Goal: Task Accomplishment & Management: Complete application form

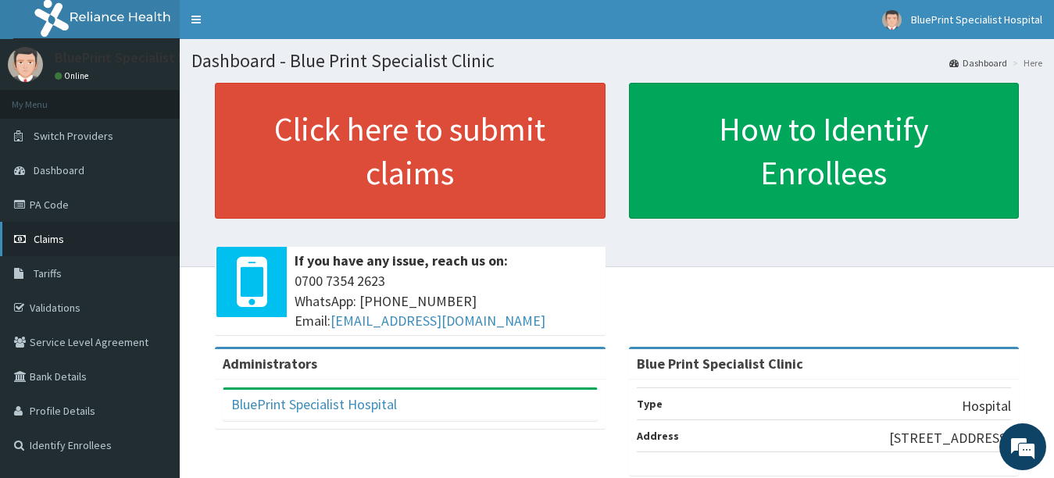
click at [45, 243] on span "Claims" at bounding box center [49, 239] width 30 height 14
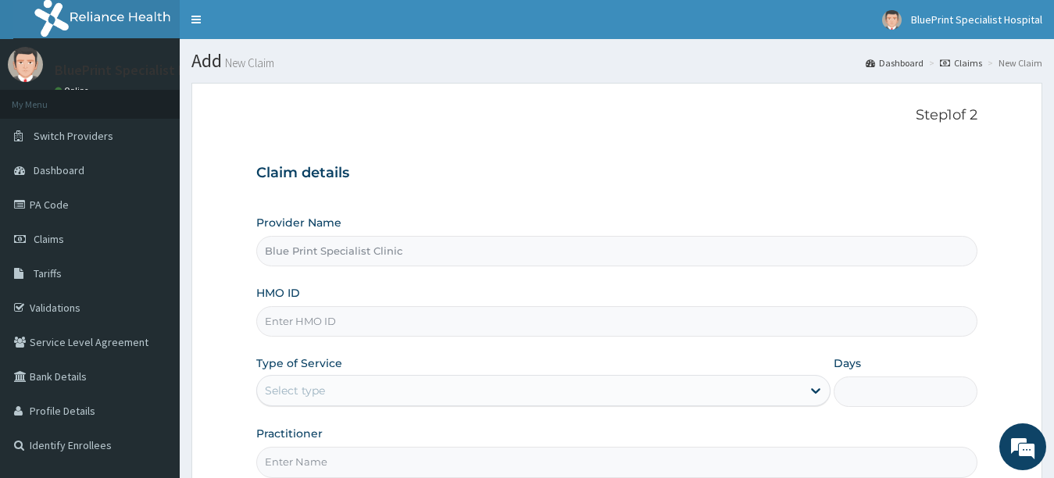
click at [313, 289] on div "HMO ID" at bounding box center [617, 311] width 722 height 52
click at [317, 321] on input "HMO ID" at bounding box center [617, 321] width 722 height 30
type input "S"
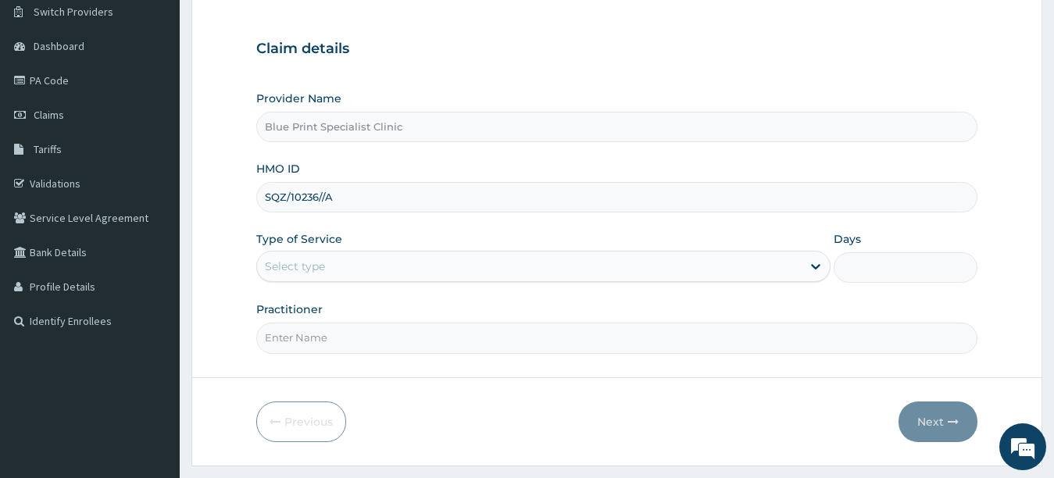
scroll to position [125, 0]
type input "SQZ/10236//A"
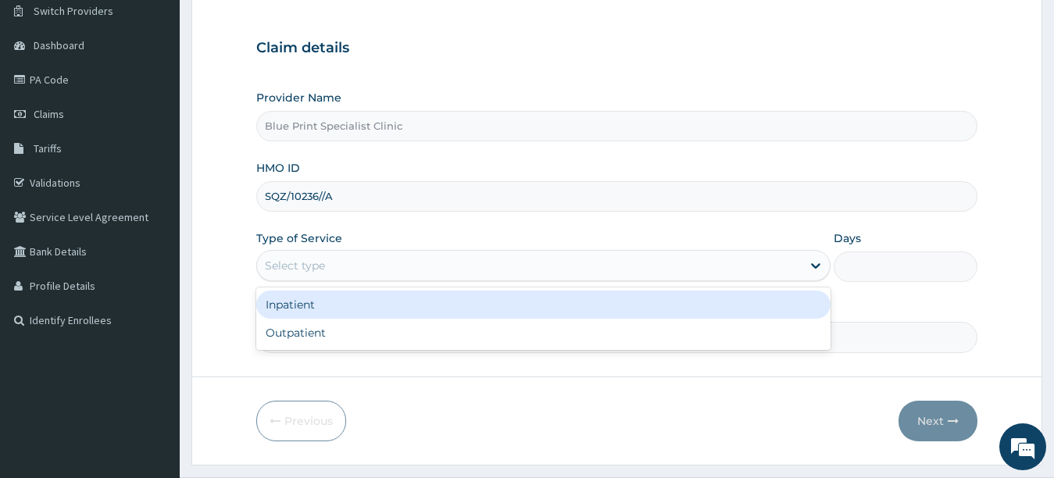
click at [332, 264] on div "Select type" at bounding box center [529, 265] width 545 height 25
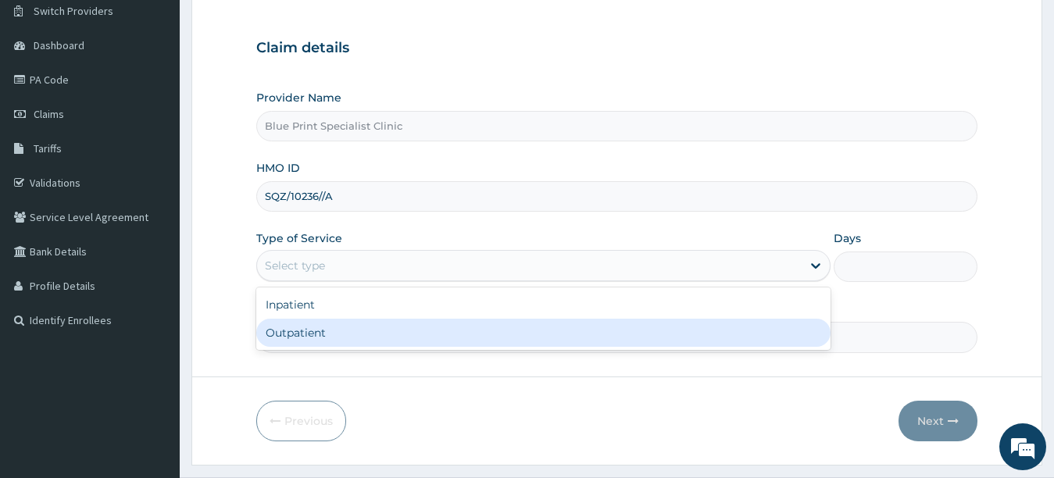
click at [317, 334] on div "Outpatient" at bounding box center [543, 333] width 575 height 28
type input "1"
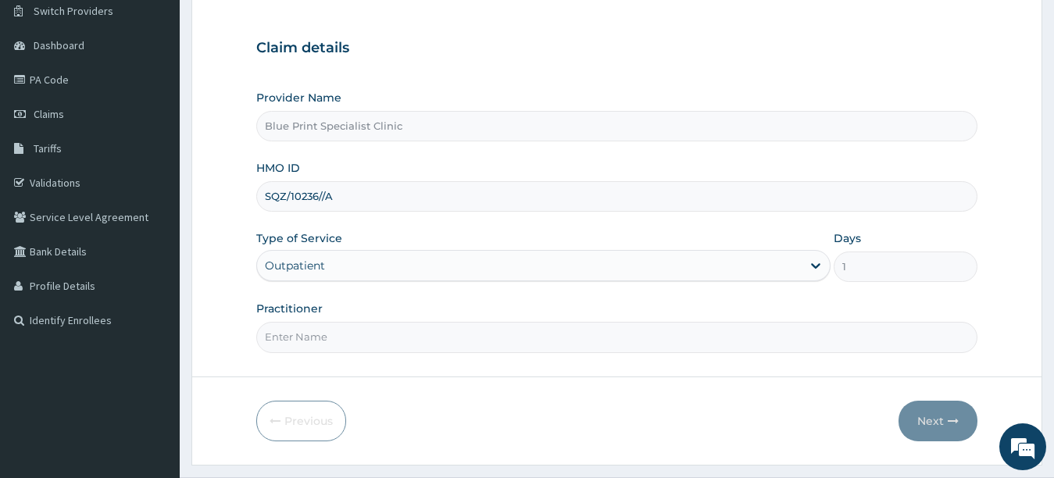
click at [401, 336] on input "Practitioner" at bounding box center [617, 337] width 722 height 30
type input "[PERSON_NAME]"
click at [922, 415] on button "Next" at bounding box center [937, 421] width 79 height 41
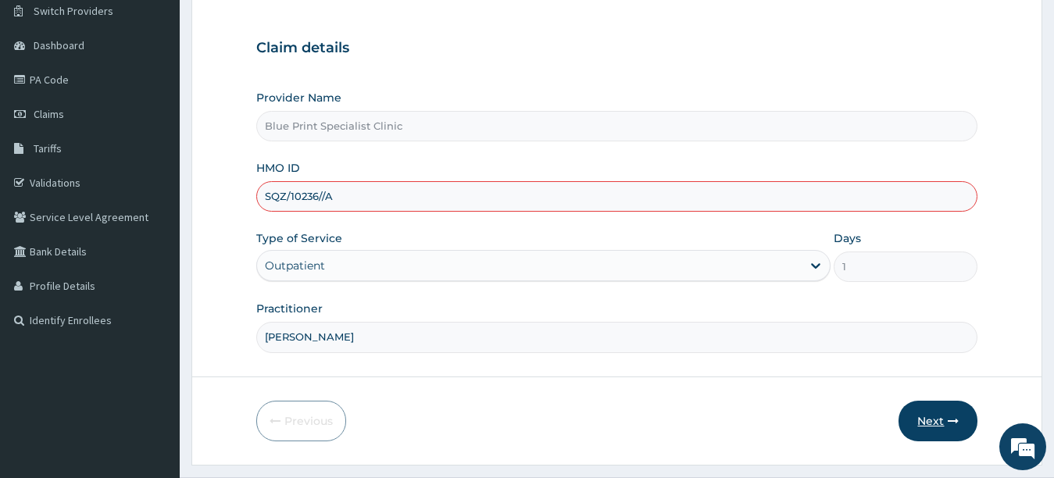
click at [922, 415] on button "Next" at bounding box center [937, 421] width 79 height 41
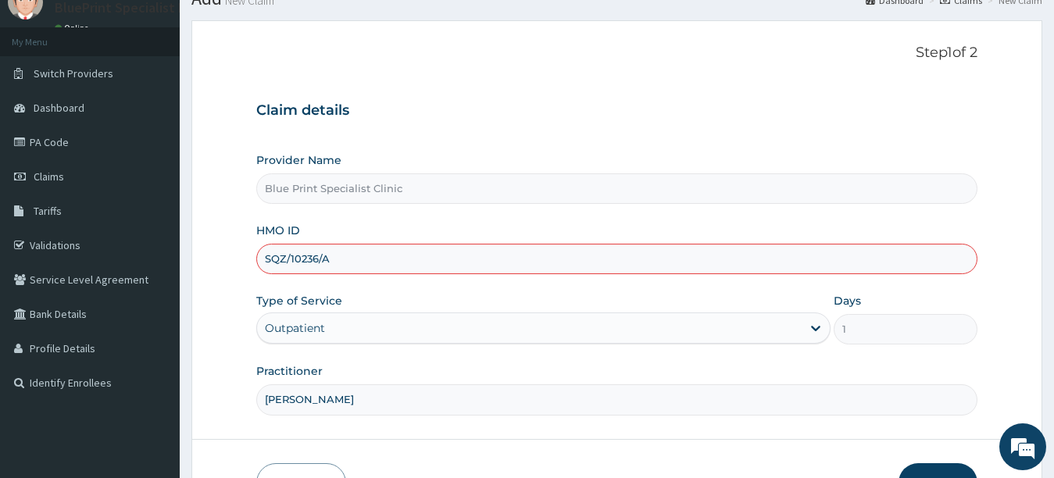
scroll to position [164, 0]
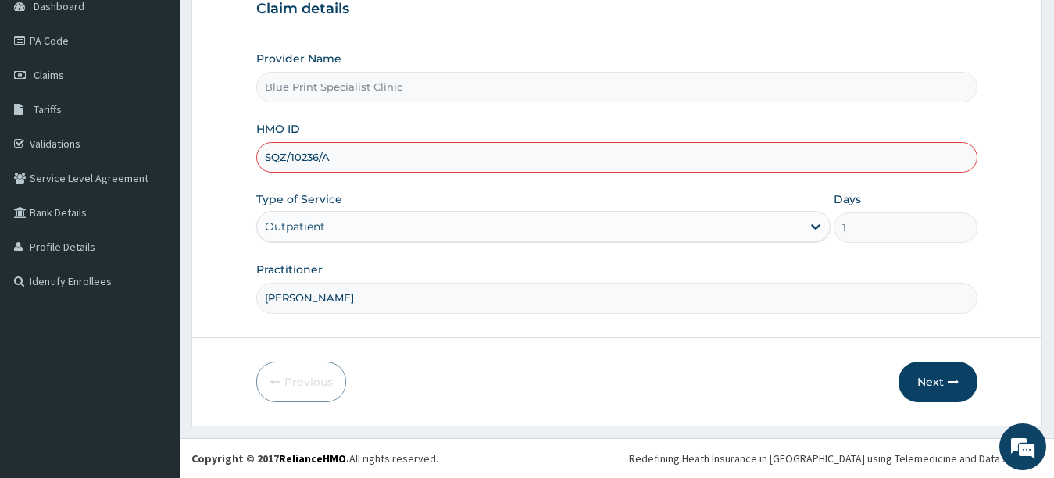
type input "SQZ/10236/A"
click at [950, 381] on icon "button" at bounding box center [952, 381] width 11 height 11
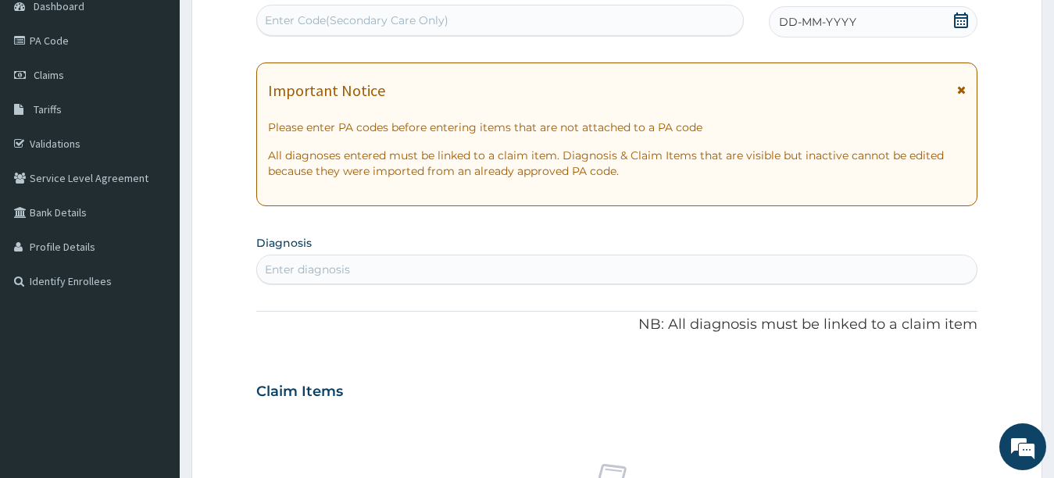
click at [960, 22] on icon at bounding box center [961, 20] width 16 height 16
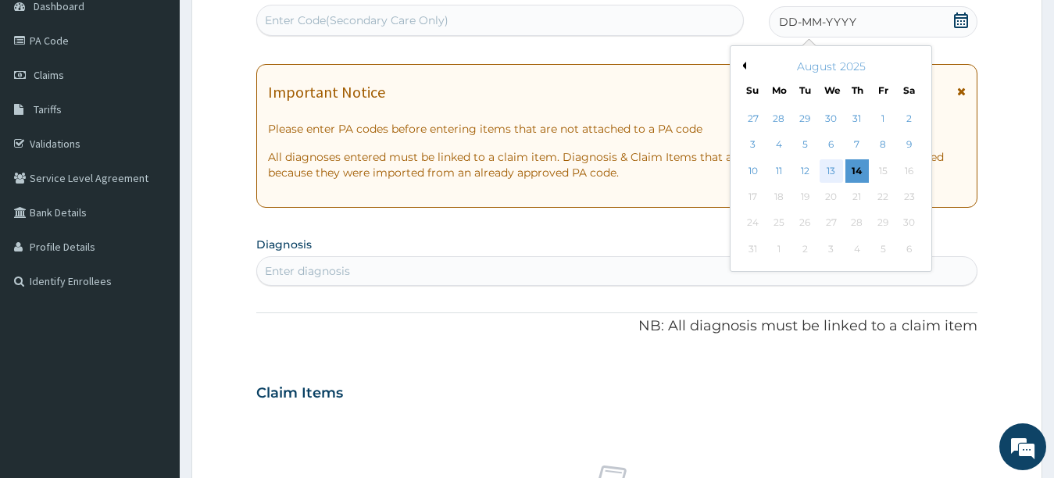
click at [831, 166] on div "13" at bounding box center [829, 170] width 23 height 23
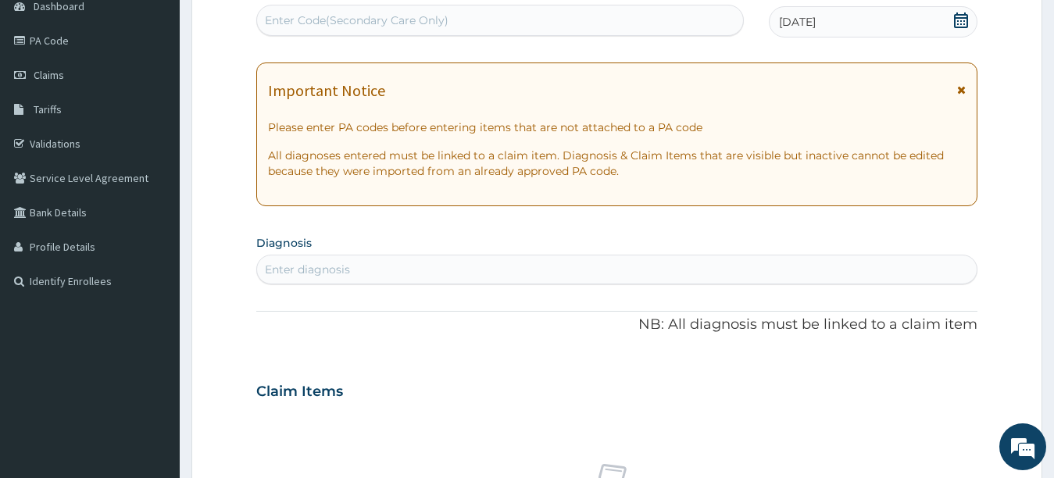
click at [412, 268] on div "Enter diagnosis" at bounding box center [617, 269] width 720 height 25
type input "M"
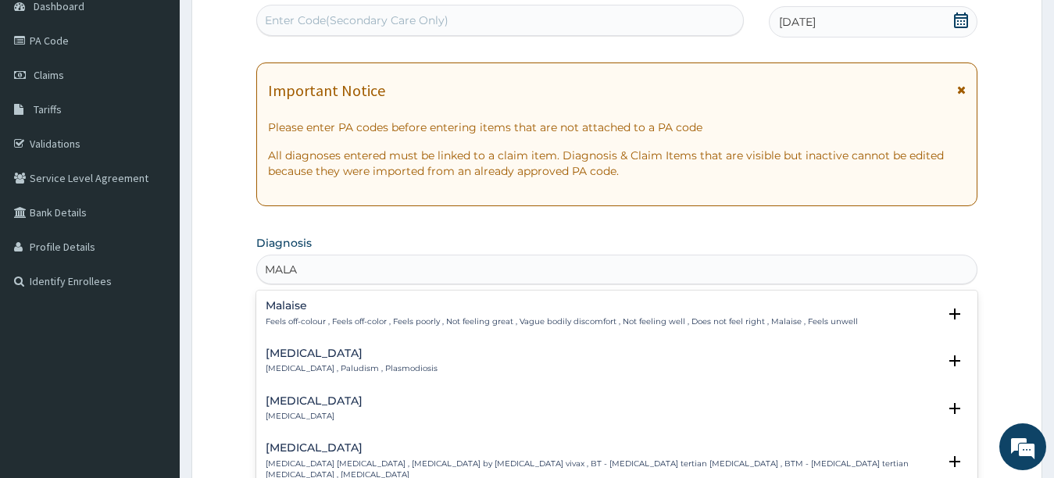
type input "MALAR"
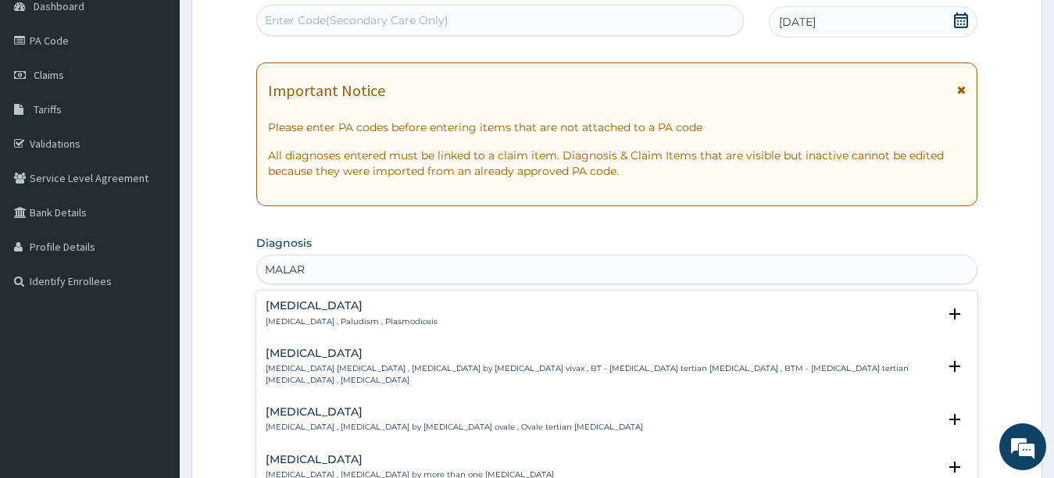
click at [294, 307] on h4 "Malaria" at bounding box center [352, 306] width 172 height 12
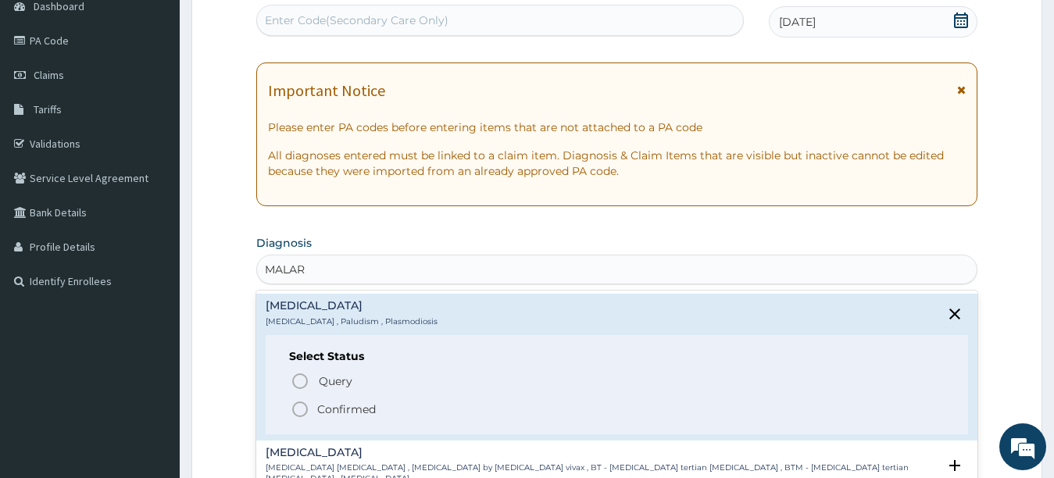
click at [297, 402] on circle "status option filled" at bounding box center [300, 409] width 14 height 14
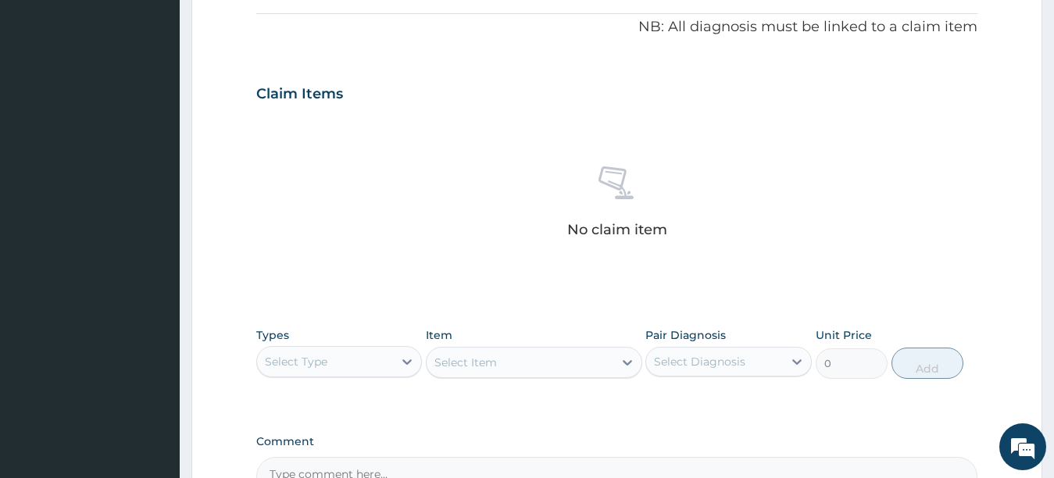
scroll to position [518, 0]
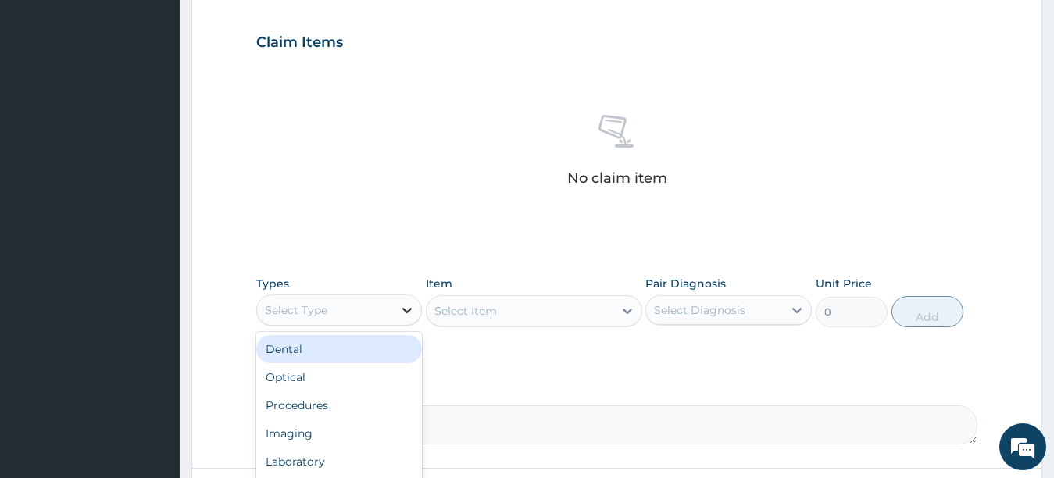
click at [409, 309] on icon at bounding box center [406, 310] width 9 height 5
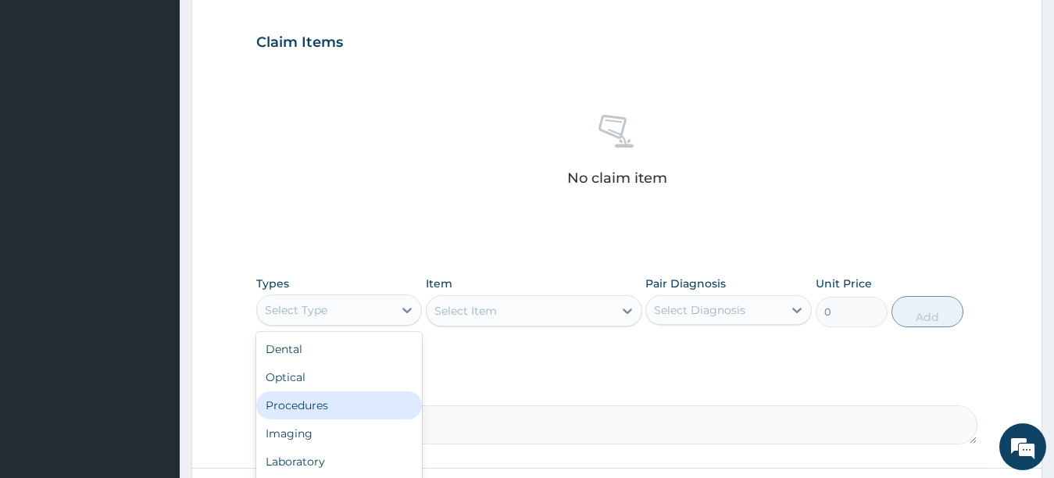
click at [336, 404] on div "Procedures" at bounding box center [339, 405] width 166 height 28
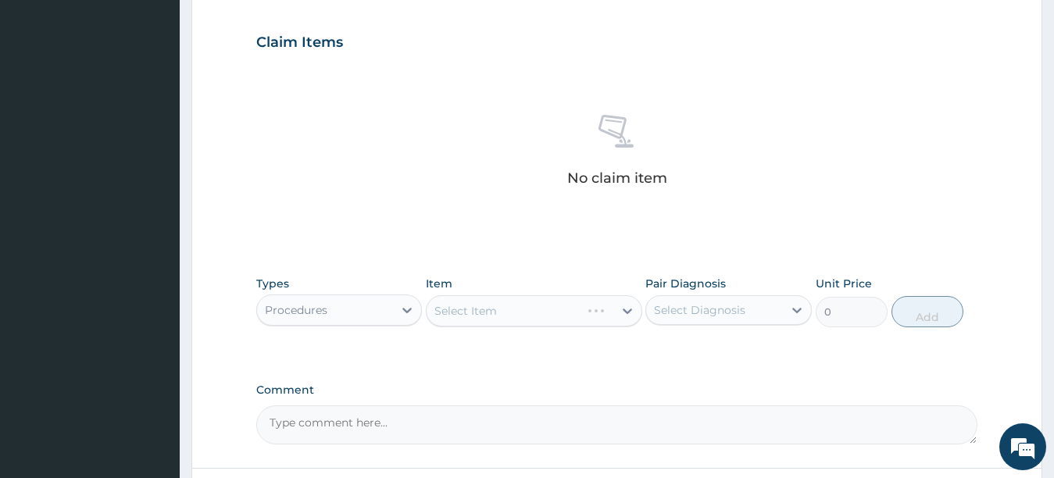
click at [456, 307] on div "Select Item" at bounding box center [534, 310] width 216 height 31
click at [626, 311] on div "Select Item" at bounding box center [534, 310] width 216 height 31
click at [626, 311] on icon at bounding box center [626, 310] width 9 height 5
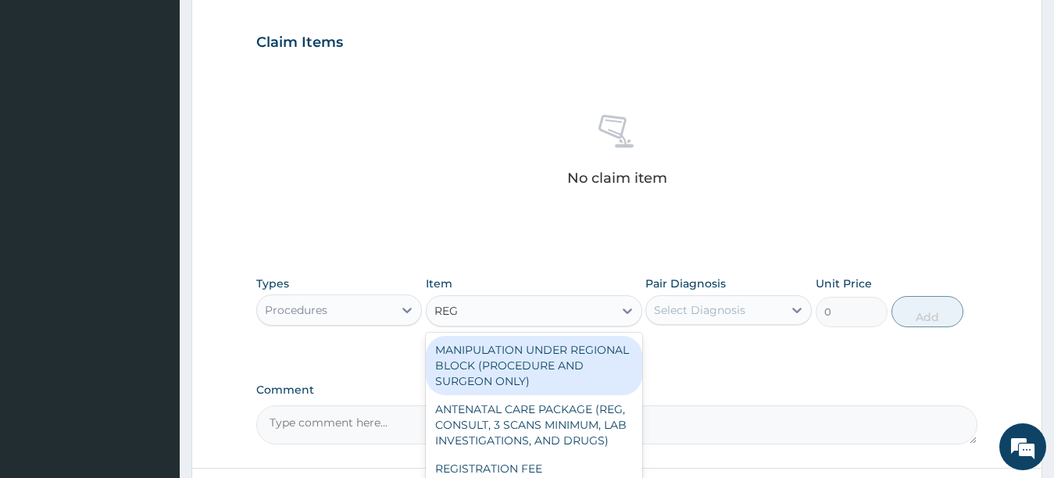
type input "REGI"
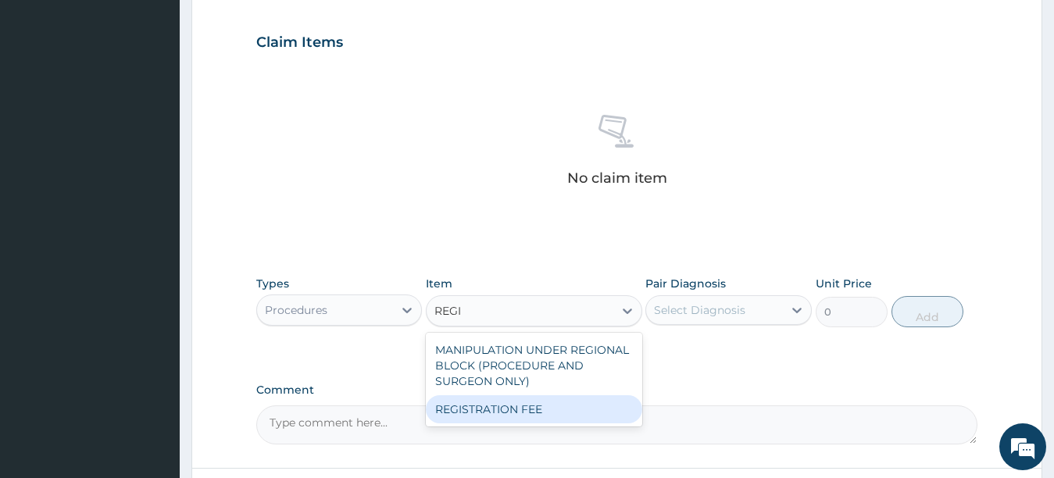
click at [454, 403] on div "REGISTRATION FEE" at bounding box center [534, 409] width 216 height 28
type input "3000"
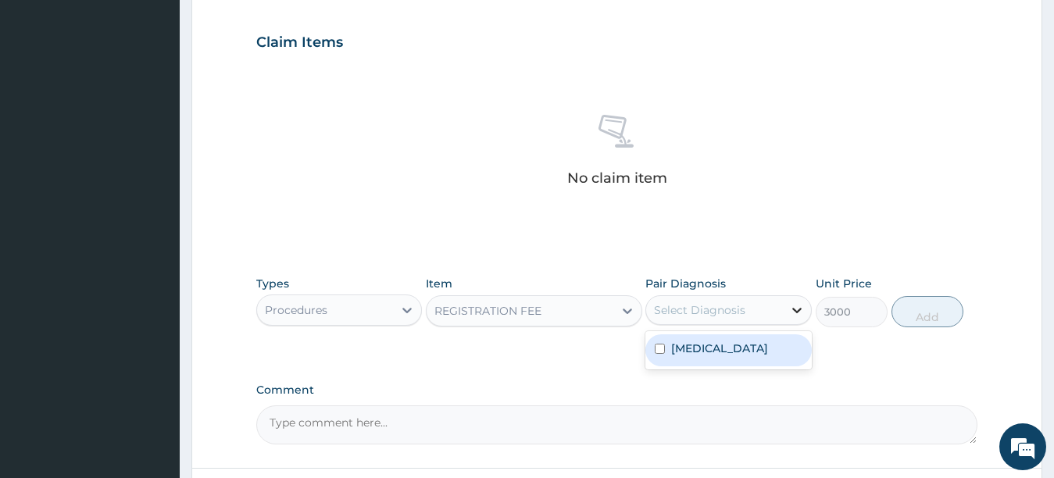
click at [794, 312] on icon at bounding box center [797, 310] width 16 height 16
click at [657, 348] on input "checkbox" at bounding box center [659, 349] width 10 height 10
checkbox input "true"
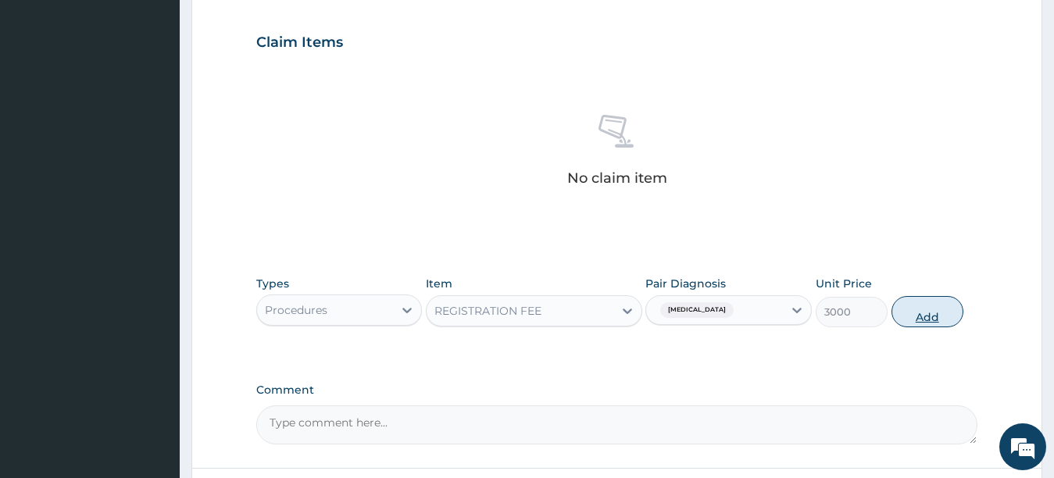
click at [925, 305] on button "Add" at bounding box center [927, 311] width 72 height 31
type input "0"
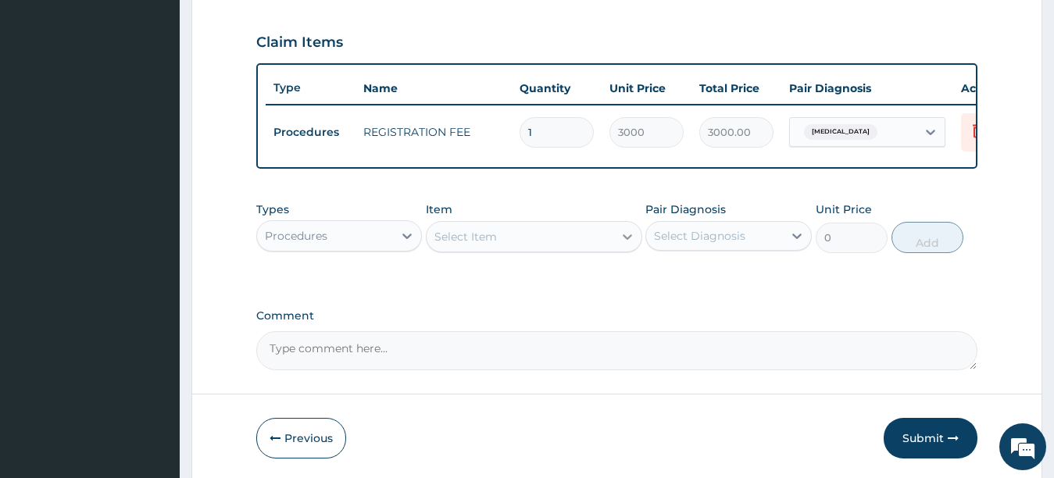
click at [629, 244] on icon at bounding box center [627, 237] width 16 height 16
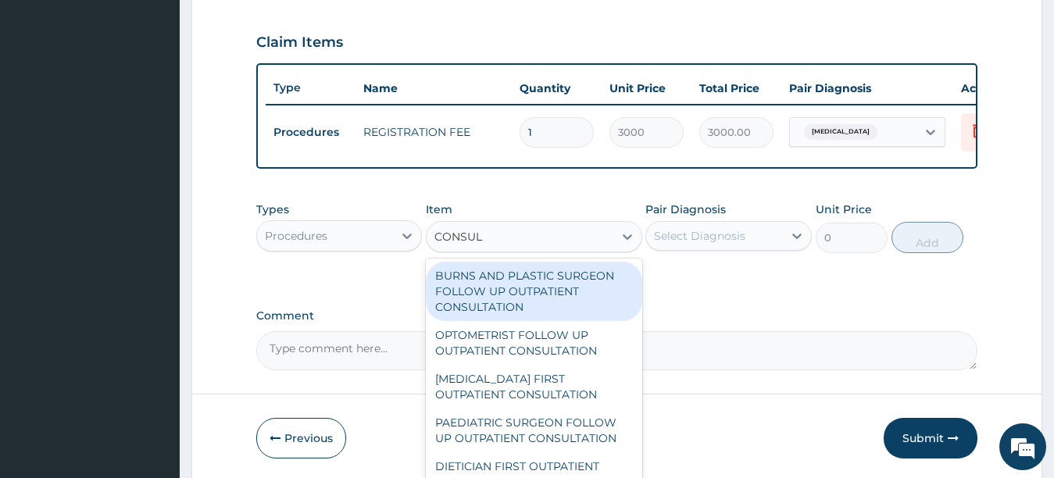
type input "CONSULT"
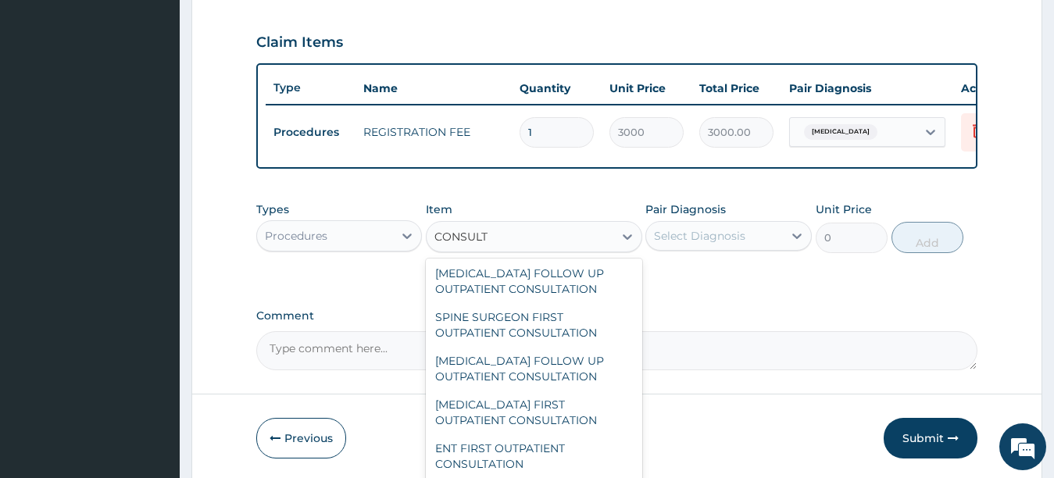
scroll to position [1435, 0]
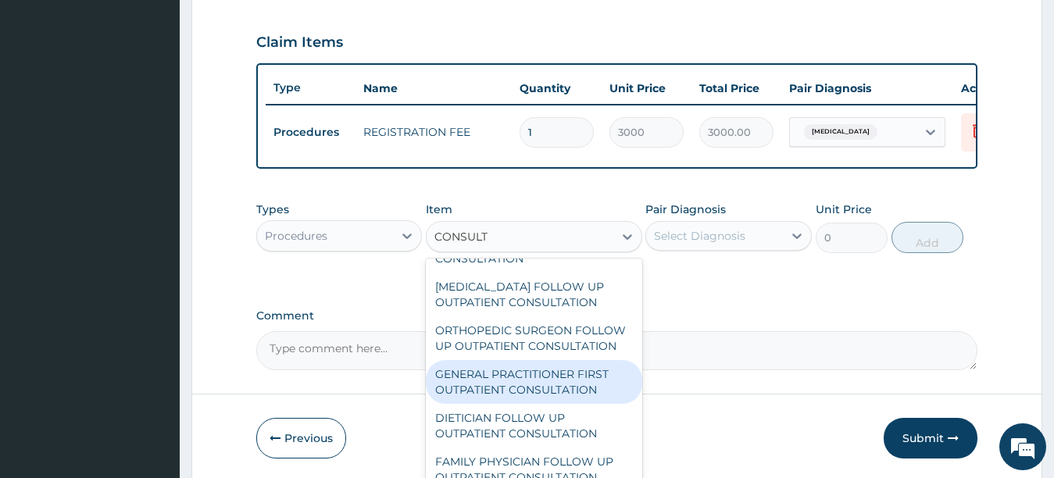
click at [582, 404] on div "GENERAL PRACTITIONER FIRST OUTPATIENT CONSULTATION" at bounding box center [534, 382] width 216 height 44
type input "4500"
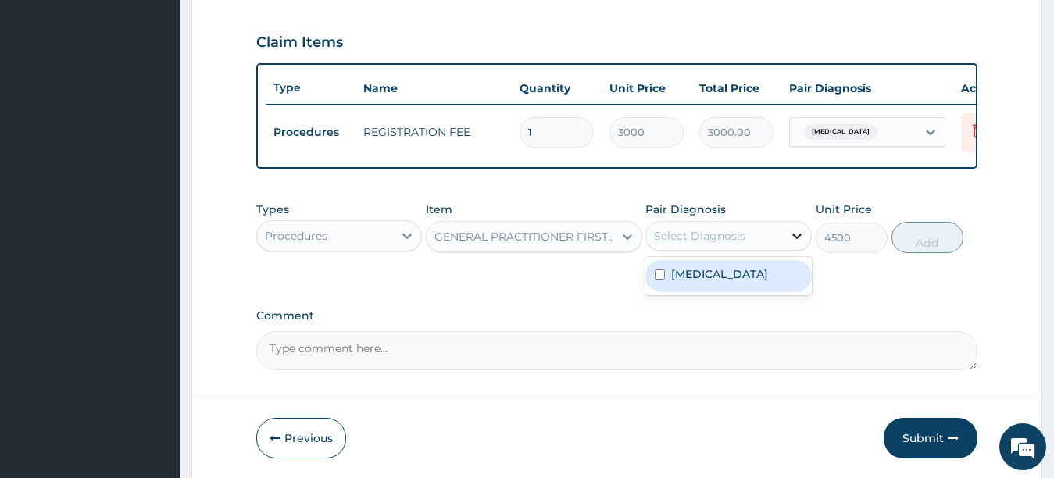
click at [795, 244] on icon at bounding box center [797, 236] width 16 height 16
click at [660, 280] on input "checkbox" at bounding box center [659, 274] width 10 height 10
checkbox input "true"
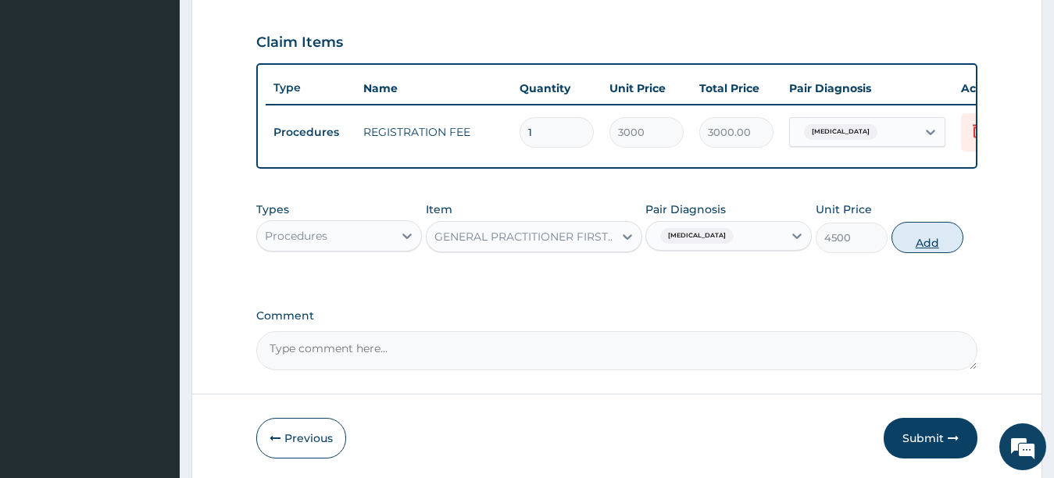
click at [919, 251] on button "Add" at bounding box center [927, 237] width 72 height 31
type input "0"
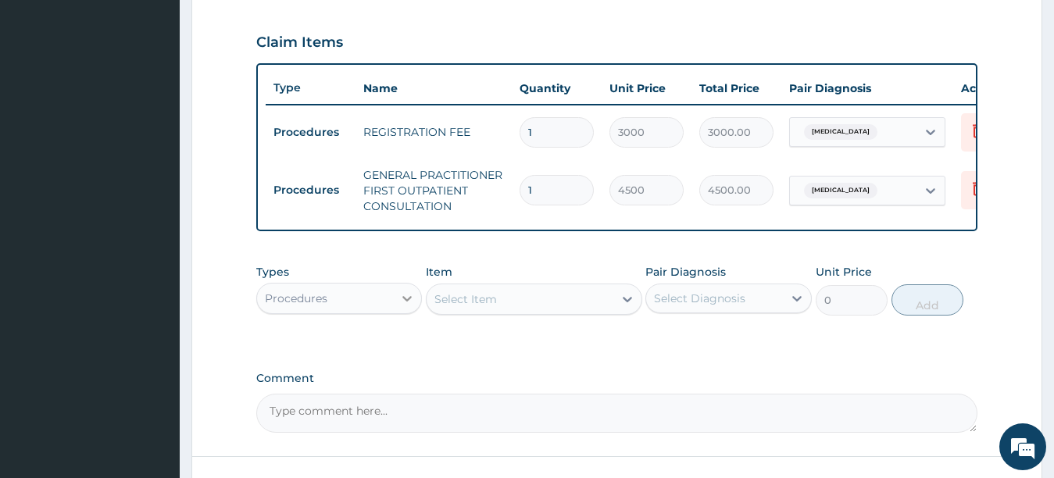
click at [407, 306] on icon at bounding box center [407, 299] width 16 height 16
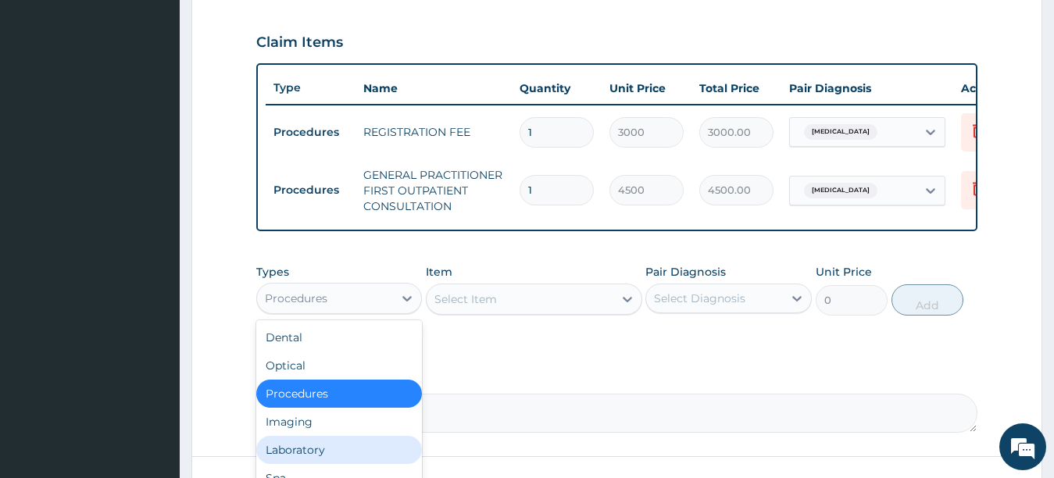
click at [339, 464] on div "Laboratory" at bounding box center [339, 450] width 166 height 28
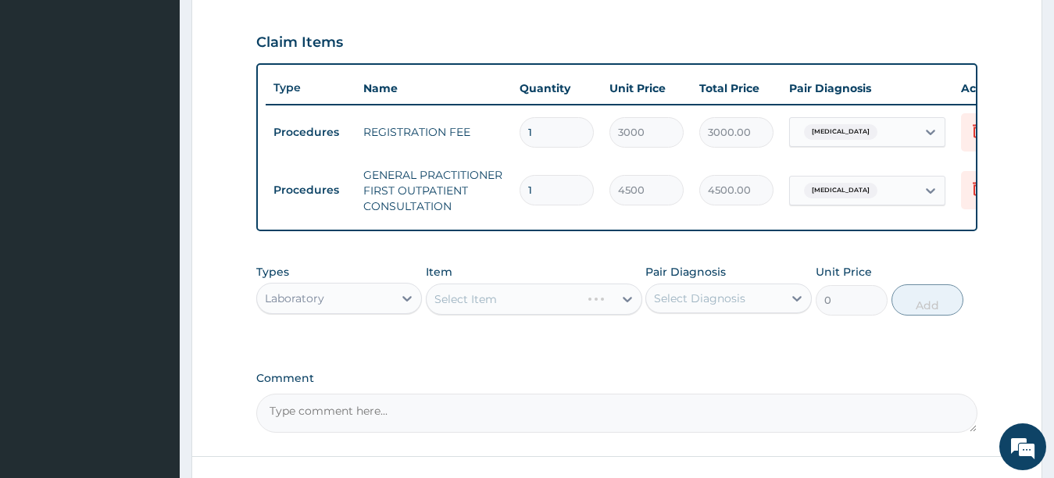
click at [628, 309] on div "Select Item" at bounding box center [534, 298] width 216 height 31
click at [623, 315] on div "Select Item" at bounding box center [534, 298] width 216 height 31
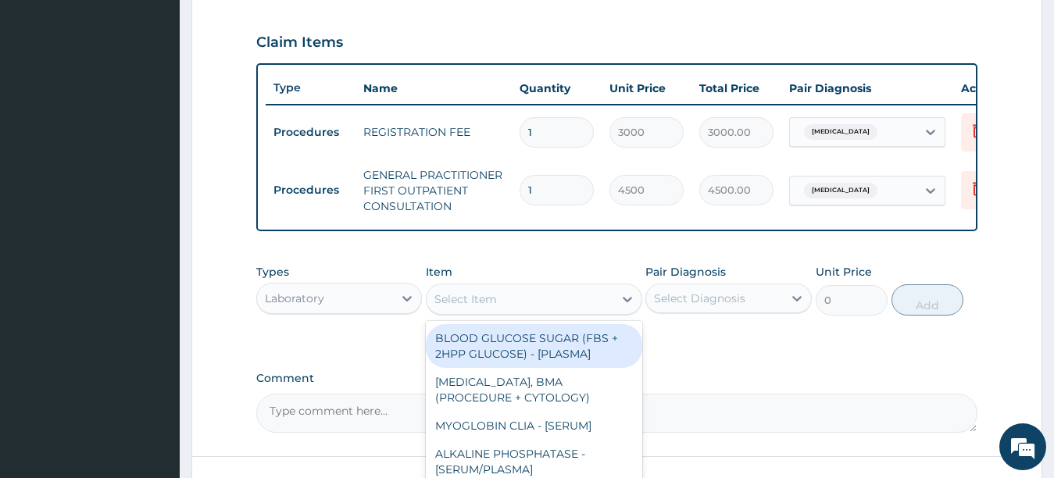
click at [623, 307] on icon at bounding box center [627, 299] width 16 height 16
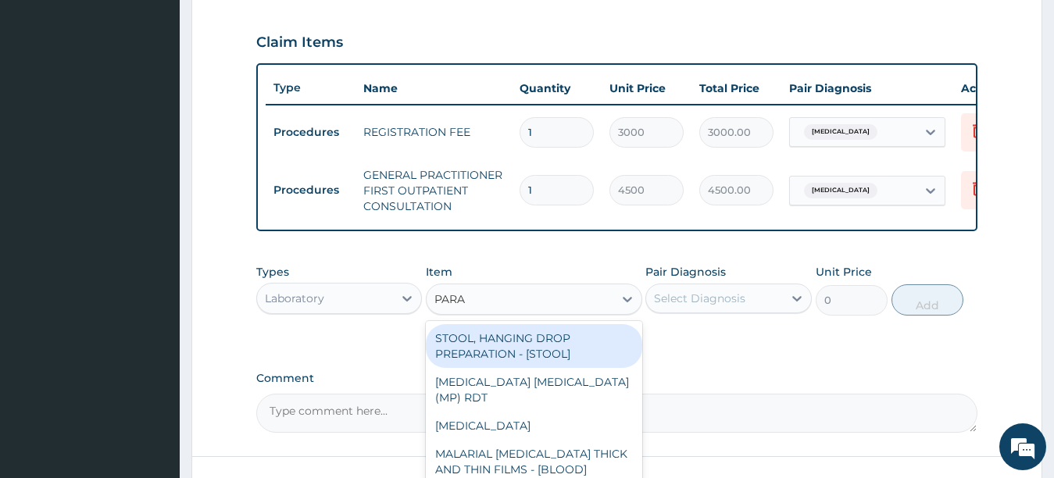
type input "PARAS"
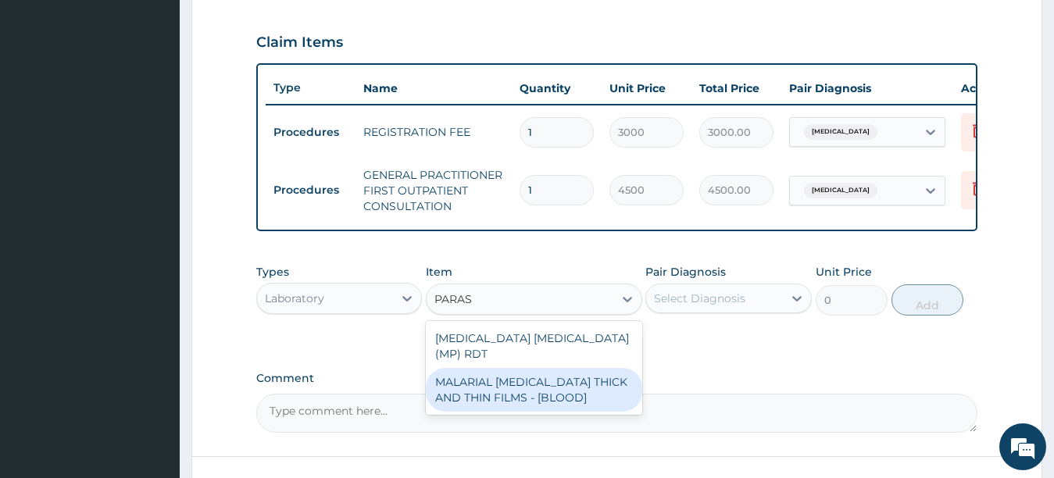
click at [521, 389] on div "MALARIAL PARASITE THICK AND THIN FILMS - [BLOOD]" at bounding box center [534, 390] width 216 height 44
type input "2625"
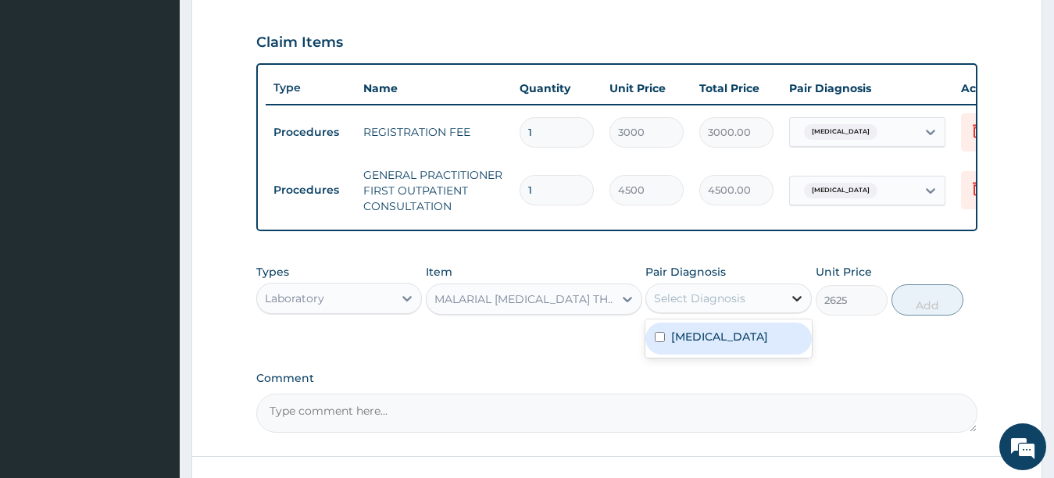
click at [794, 301] on icon at bounding box center [796, 298] width 9 height 5
click at [657, 342] on input "checkbox" at bounding box center [659, 337] width 10 height 10
checkbox input "true"
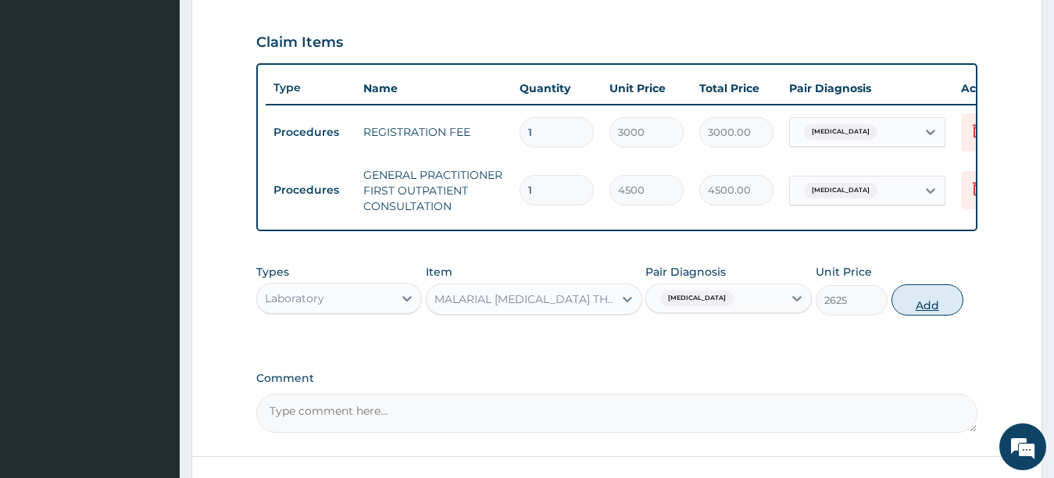
click at [926, 308] on button "Add" at bounding box center [927, 299] width 72 height 31
type input "0"
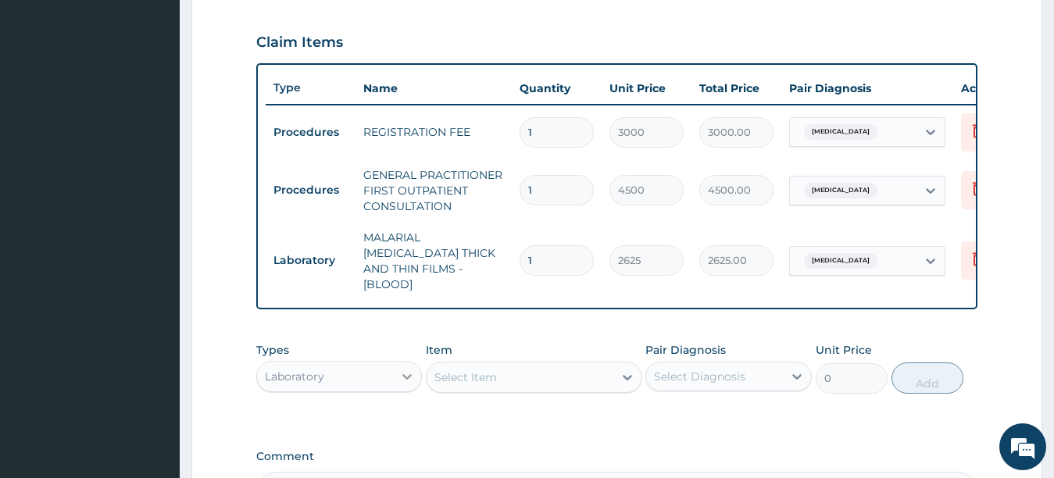
click at [408, 373] on icon at bounding box center [407, 377] width 16 height 16
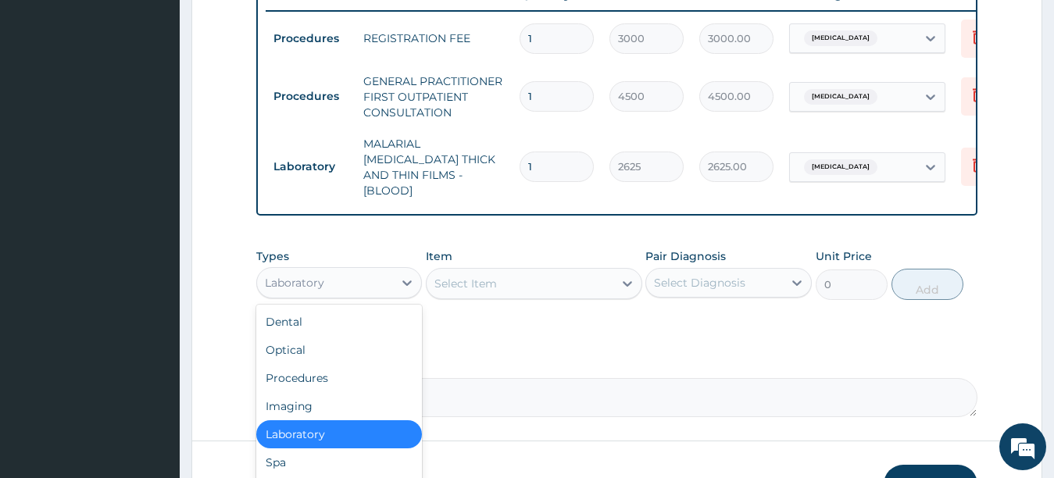
scroll to position [643, 0]
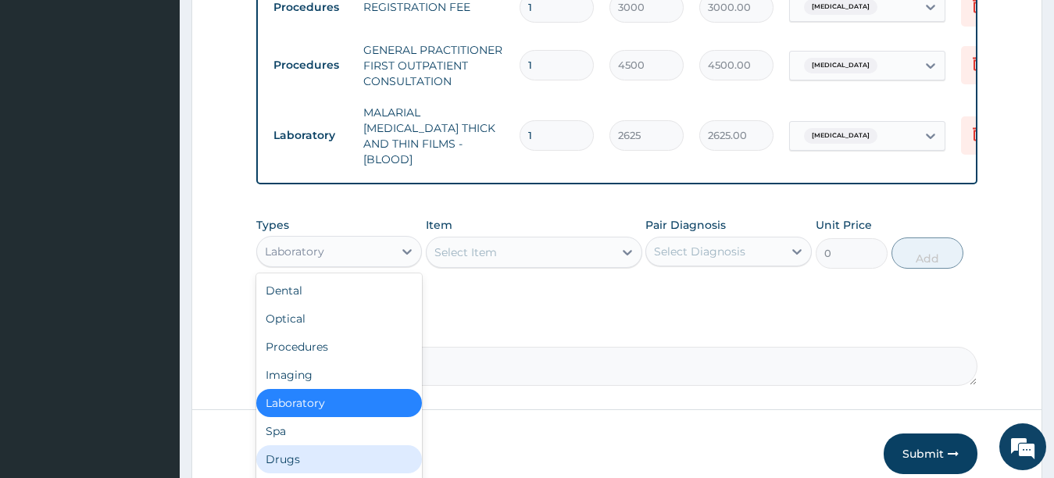
click at [303, 455] on div "Drugs" at bounding box center [339, 459] width 166 height 28
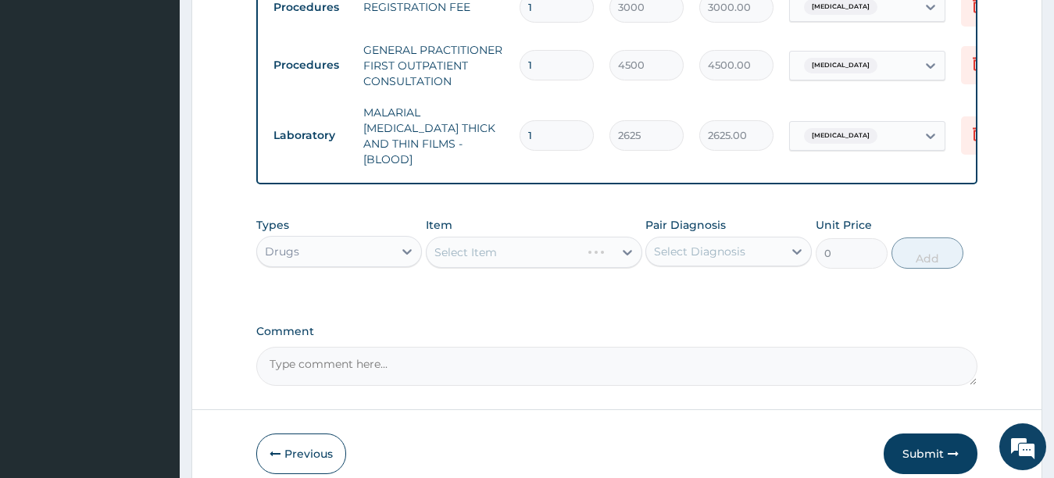
click at [628, 251] on div "Select Item" at bounding box center [534, 252] width 216 height 31
click at [625, 250] on icon at bounding box center [626, 252] width 9 height 5
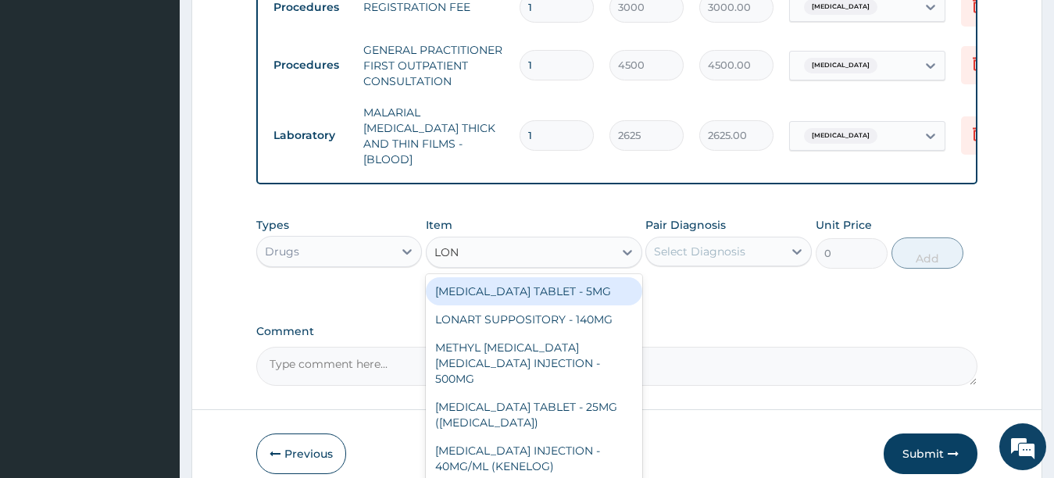
type input "LONA"
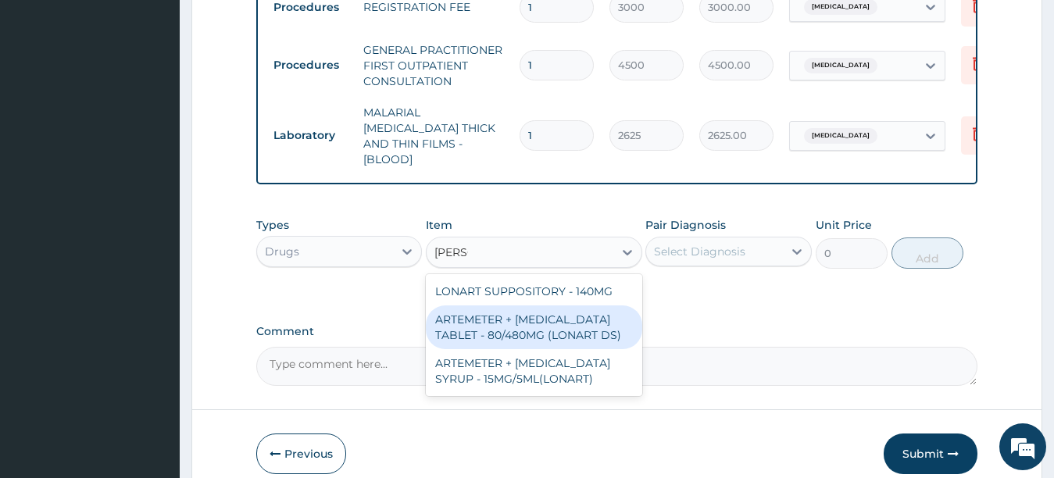
click at [500, 313] on div "ARTEMETER + LUMEFANTRINE TABLET - 80/480MG (LONART DS)" at bounding box center [534, 327] width 216 height 44
type input "672"
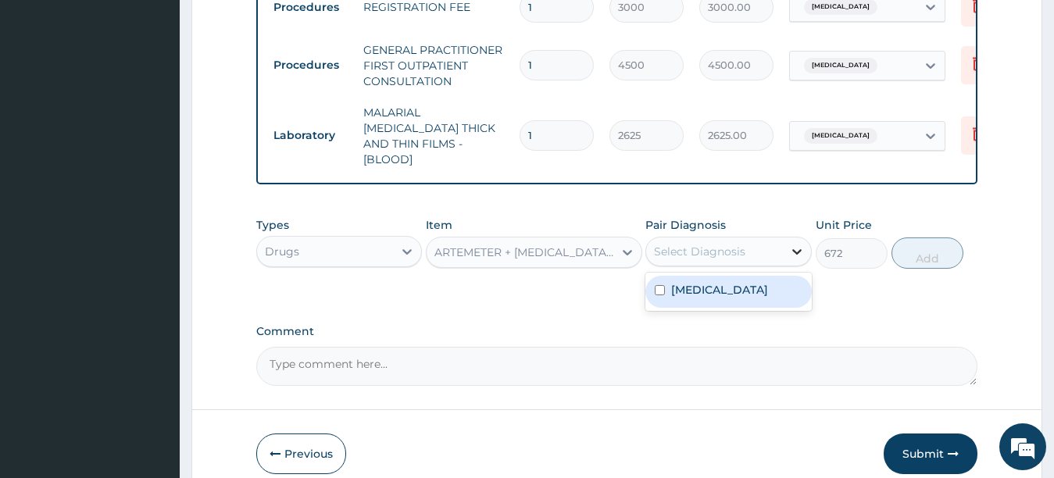
click at [800, 244] on icon at bounding box center [797, 252] width 16 height 16
click at [658, 287] on input "checkbox" at bounding box center [659, 290] width 10 height 10
checkbox input "true"
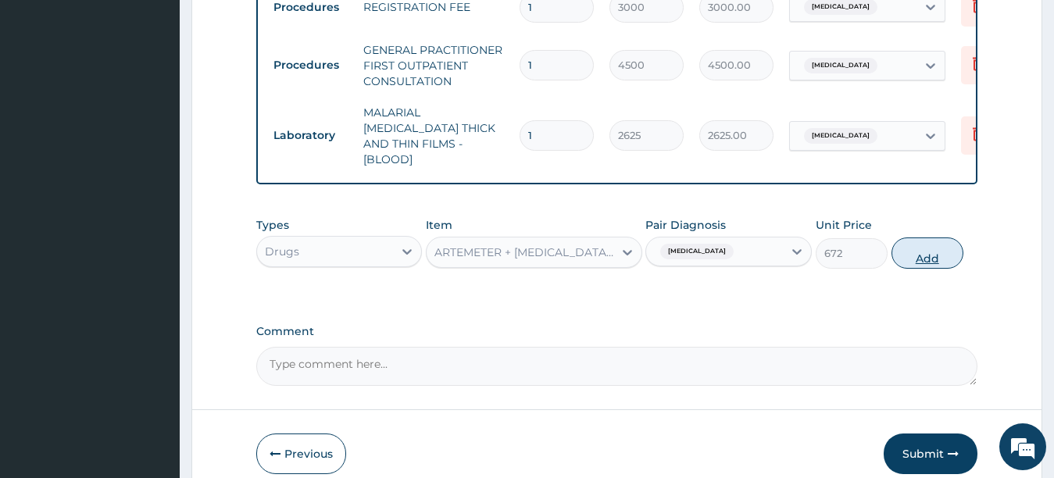
click at [919, 252] on button "Add" at bounding box center [927, 252] width 72 height 31
type input "0"
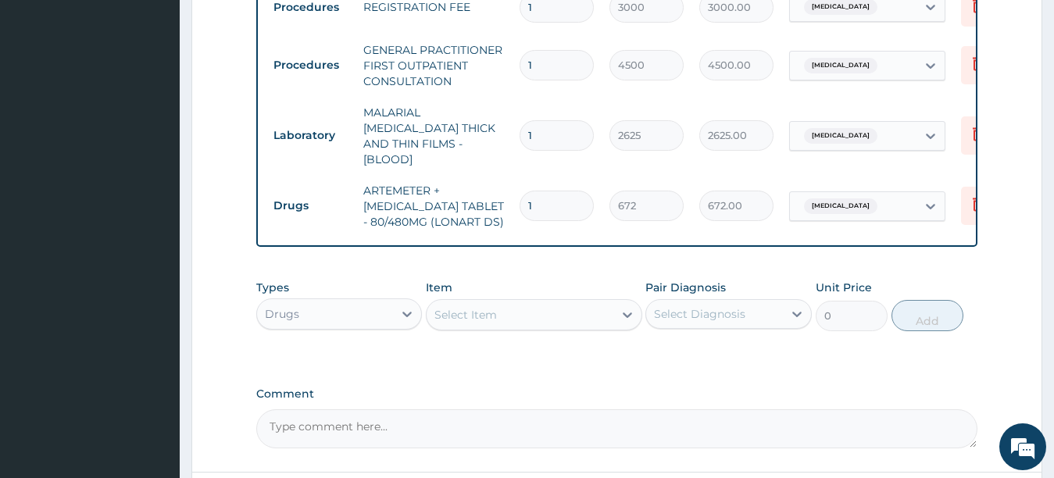
type input "0.00"
type input "6"
type input "4032.00"
type input "6"
click at [625, 314] on icon at bounding box center [627, 315] width 16 height 16
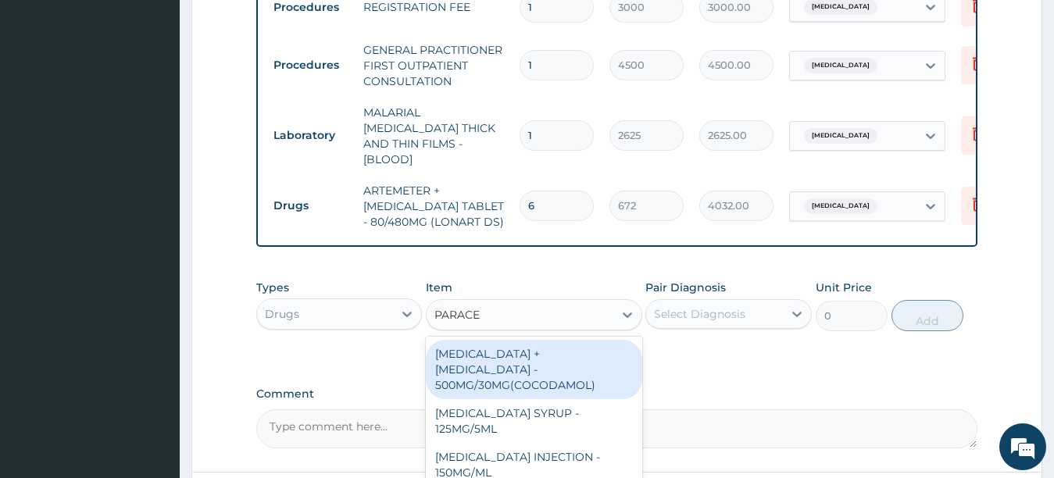
type input "PARACET"
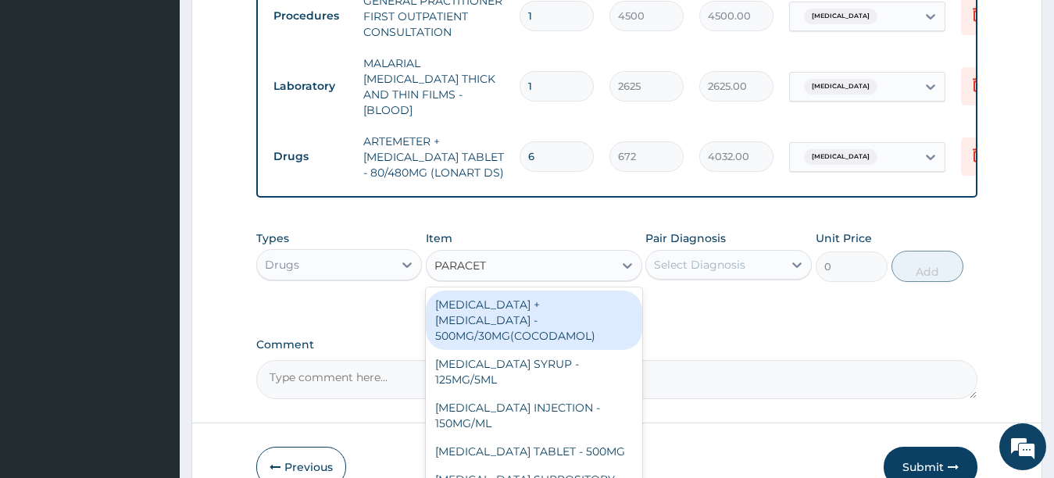
scroll to position [705, 0]
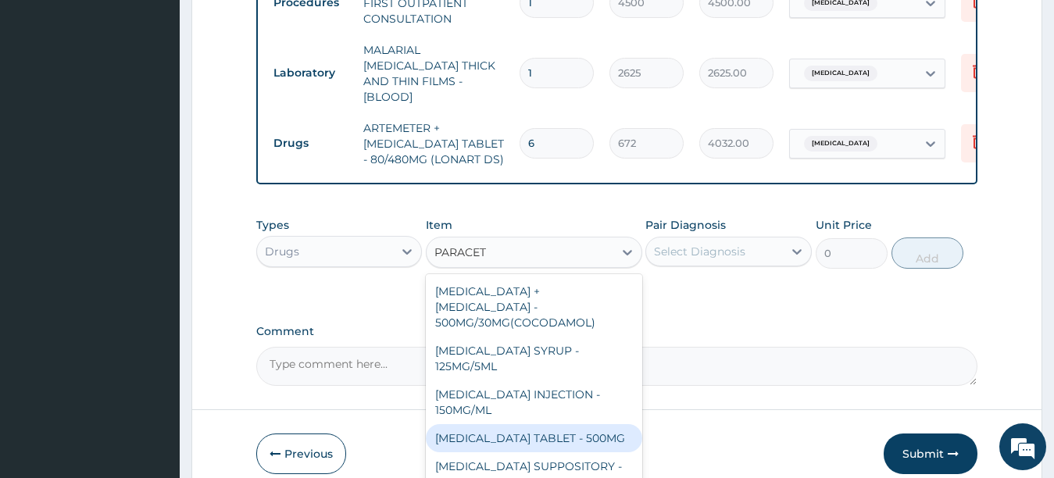
click at [602, 424] on div "PARACETAMOL TABLET - 500MG" at bounding box center [534, 438] width 216 height 28
type input "38.400000000000006"
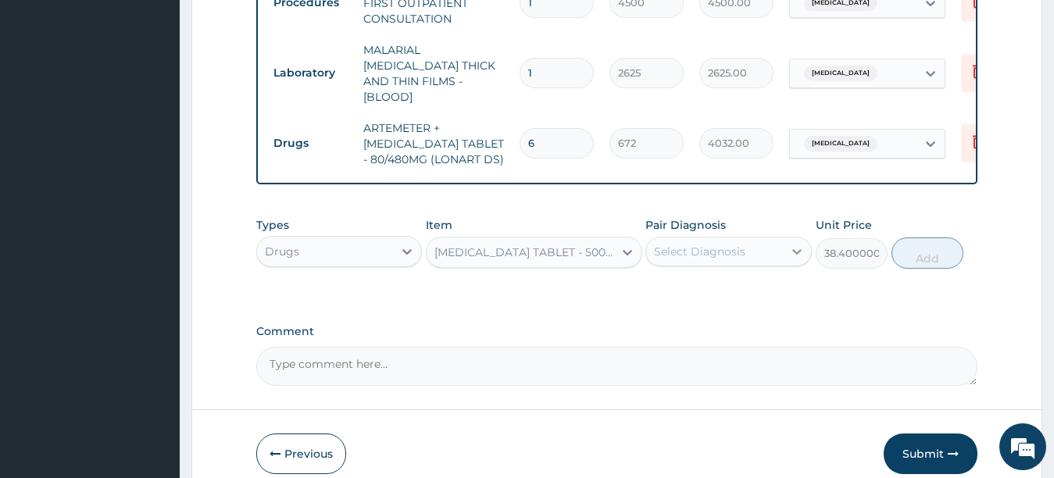
click at [797, 251] on icon at bounding box center [796, 251] width 9 height 5
click at [656, 289] on input "checkbox" at bounding box center [659, 290] width 10 height 10
checkbox input "true"
click at [925, 253] on button "Add" at bounding box center [927, 252] width 72 height 31
type input "0"
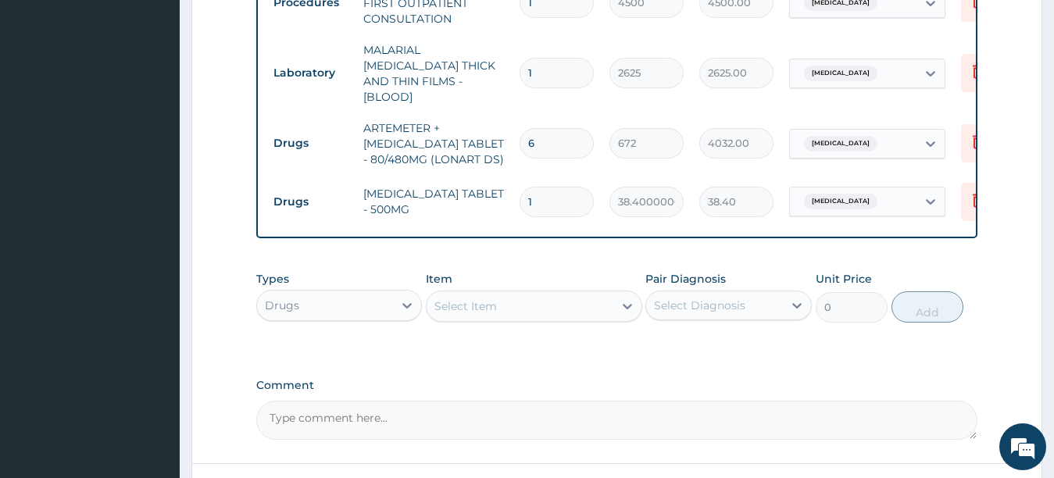
type input "18"
type input "691.20"
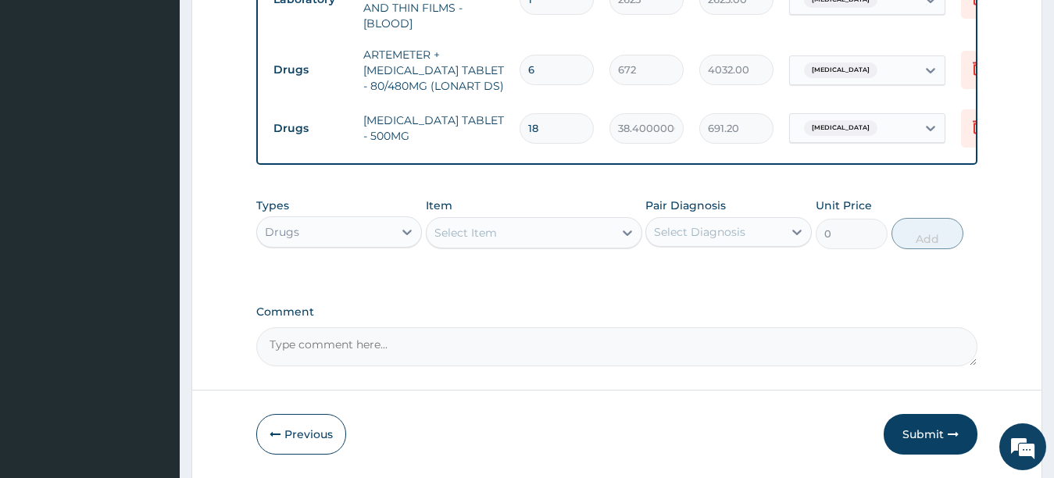
scroll to position [829, 0]
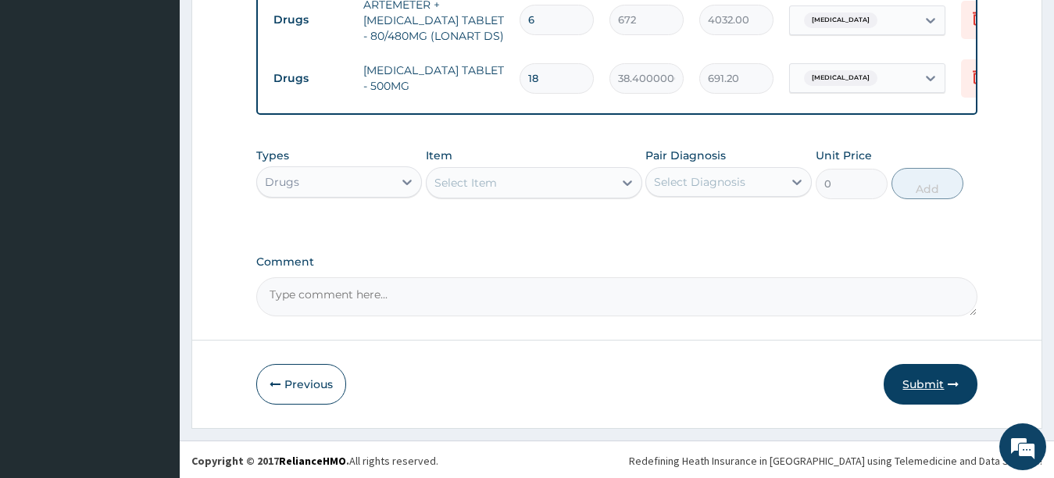
type input "18"
click at [935, 383] on button "Submit" at bounding box center [930, 384] width 94 height 41
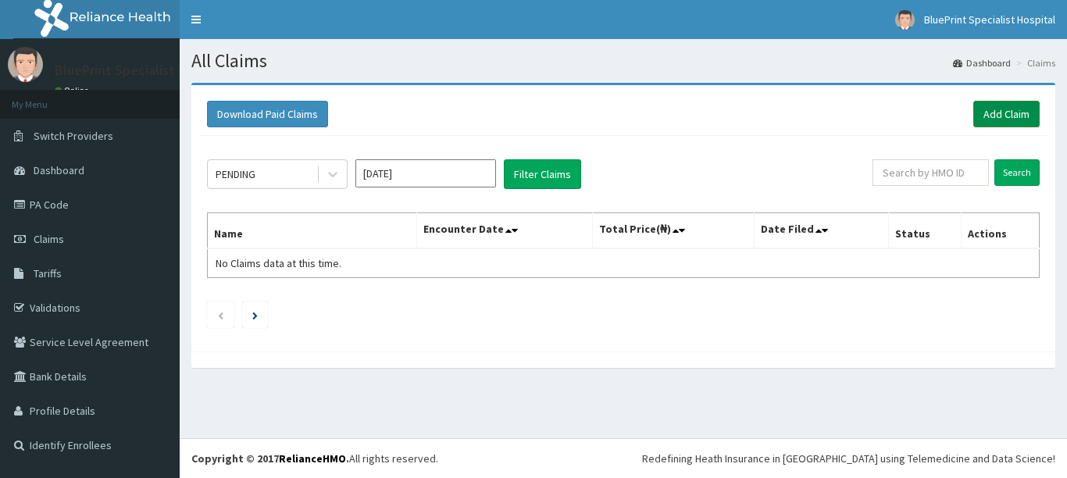
click at [1004, 115] on link "Add Claim" at bounding box center [1006, 114] width 66 height 27
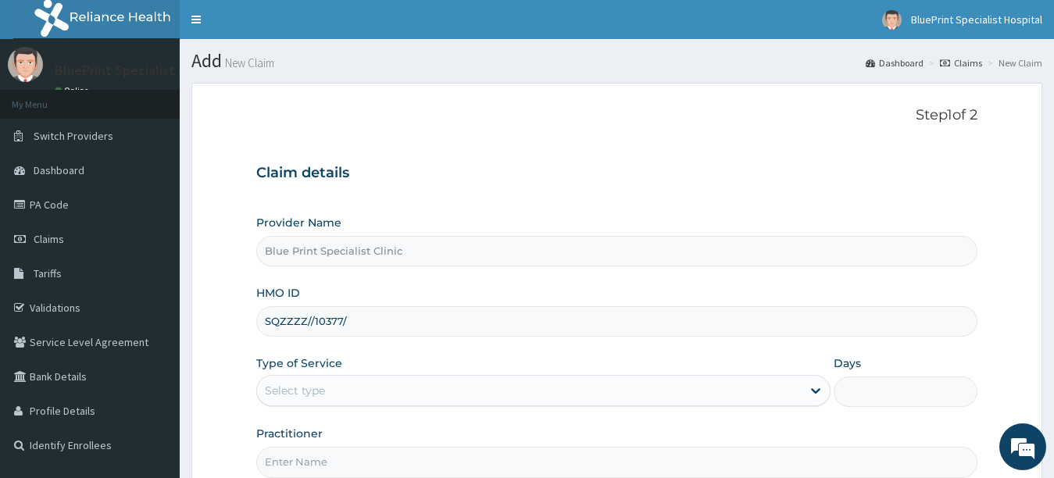
click at [306, 320] on input "SQZZZZ//10377/" at bounding box center [617, 321] width 722 height 30
click at [334, 316] on input "SQZ//10377/" at bounding box center [617, 321] width 722 height 30
type input "SQZ//10377/A"
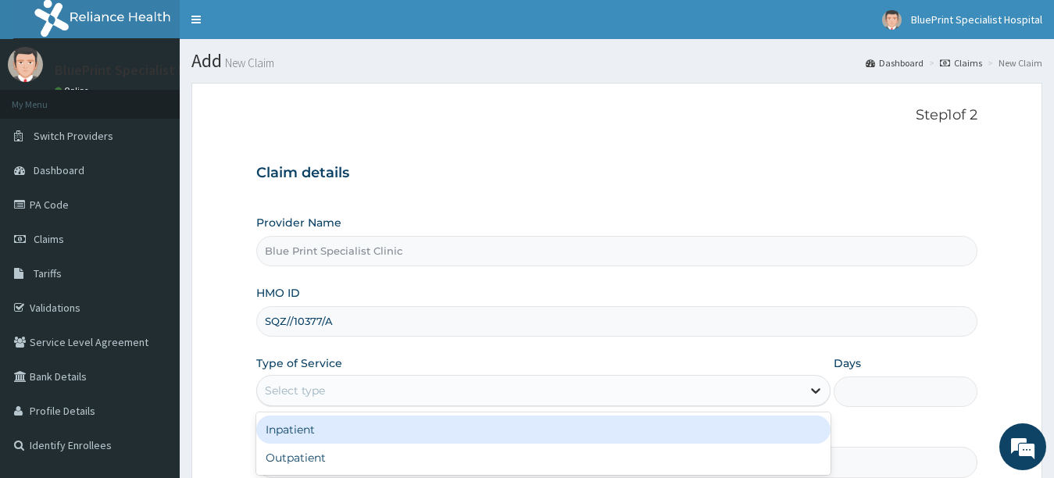
click at [816, 389] on icon at bounding box center [816, 391] width 16 height 16
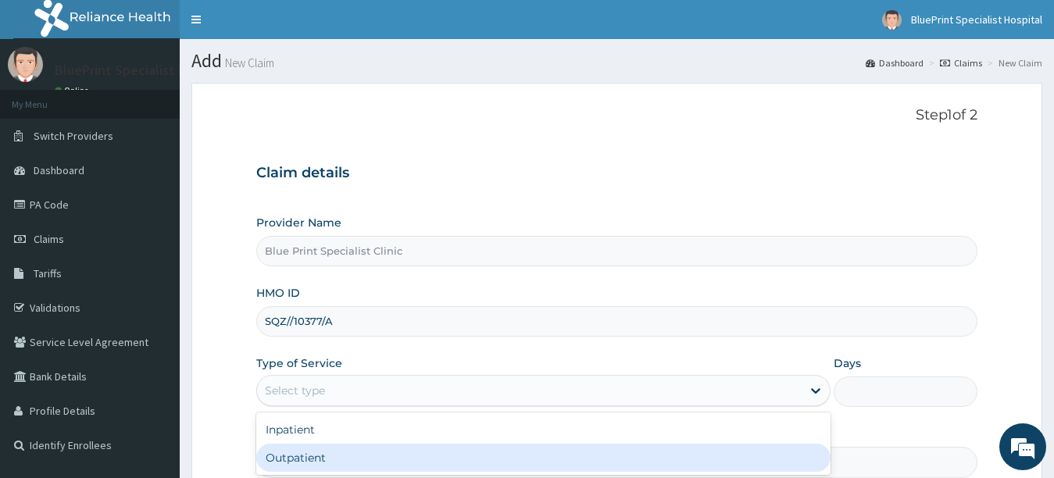
click at [640, 469] on div "Outpatient" at bounding box center [543, 458] width 575 height 28
type input "1"
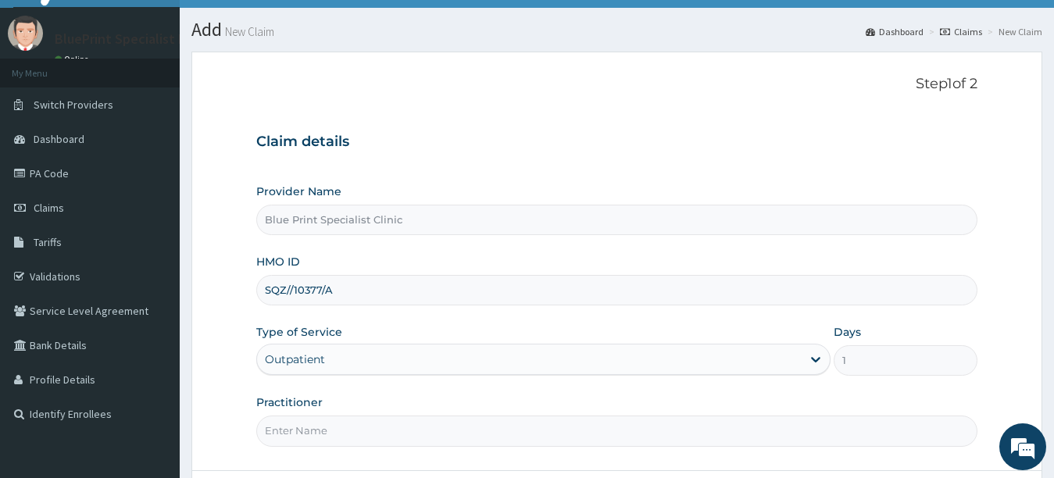
scroll to position [164, 0]
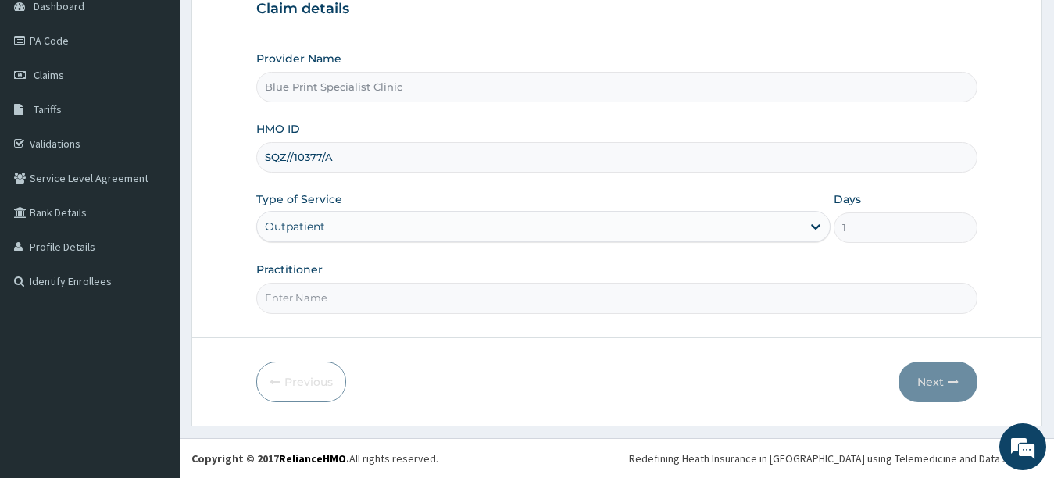
click at [394, 300] on input "Practitioner" at bounding box center [617, 298] width 722 height 30
type input "DR AKINSANYA"
click at [936, 378] on button "Next" at bounding box center [937, 382] width 79 height 41
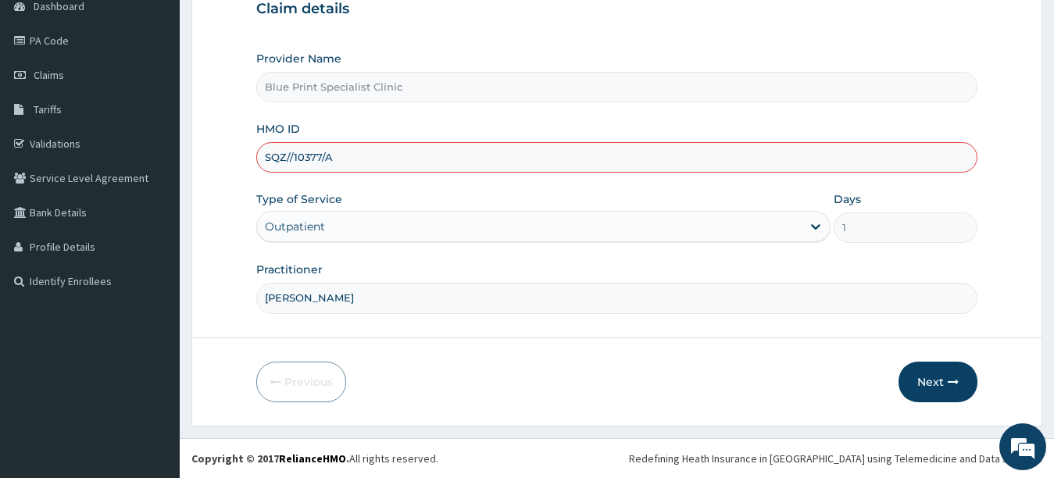
click at [293, 157] on input "SQZ//10377/A" at bounding box center [617, 157] width 722 height 30
type input "SQZ/10377/A"
click at [925, 384] on button "Next" at bounding box center [937, 382] width 79 height 41
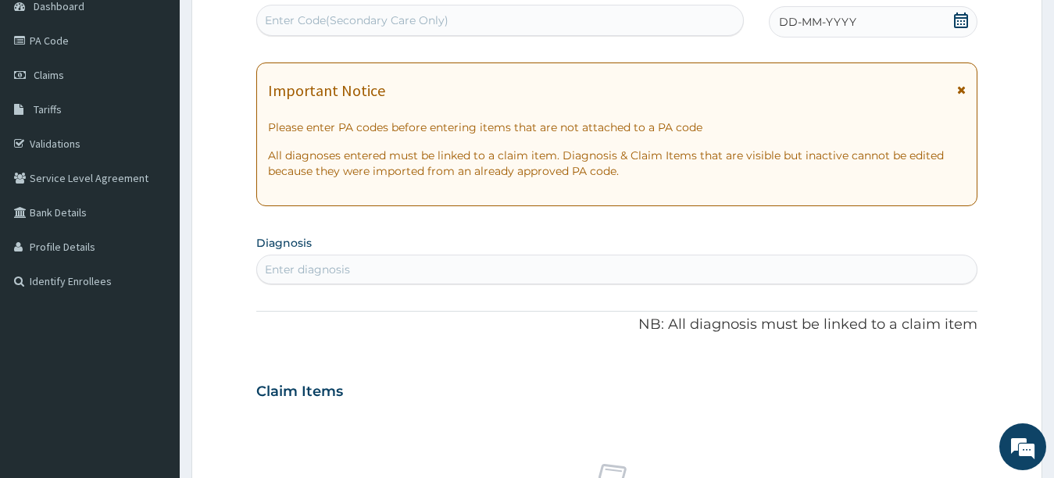
click at [965, 23] on icon at bounding box center [961, 20] width 16 height 16
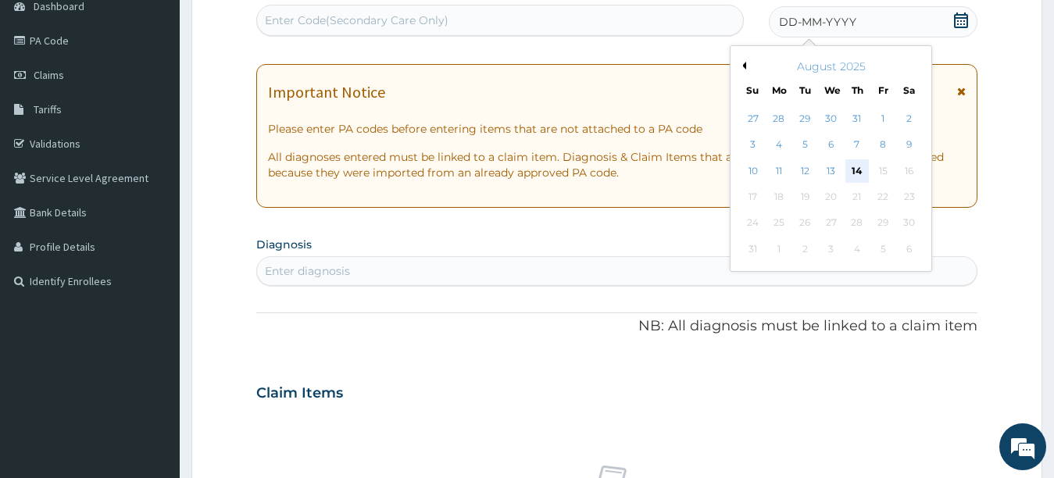
click at [859, 172] on div "14" at bounding box center [856, 170] width 23 height 23
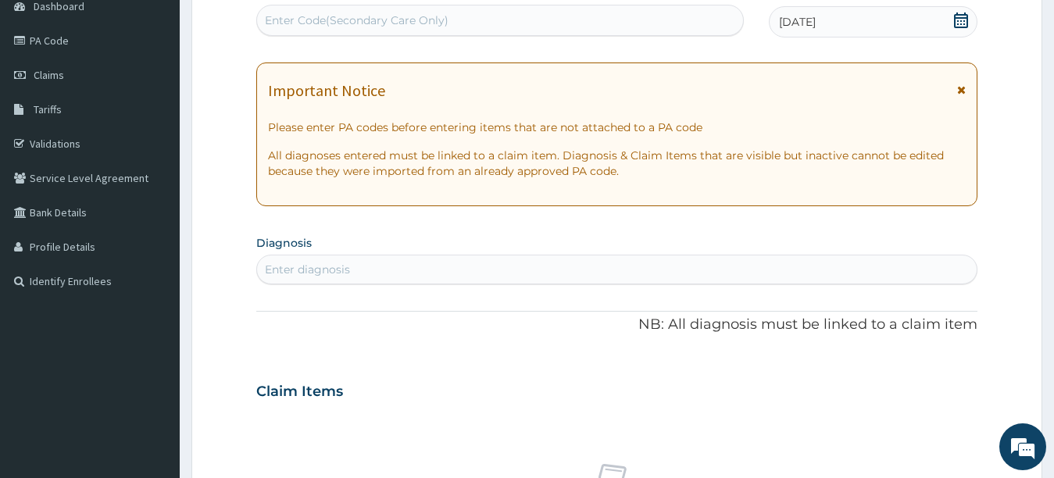
click at [322, 267] on div "Enter diagnosis" at bounding box center [307, 270] width 85 height 16
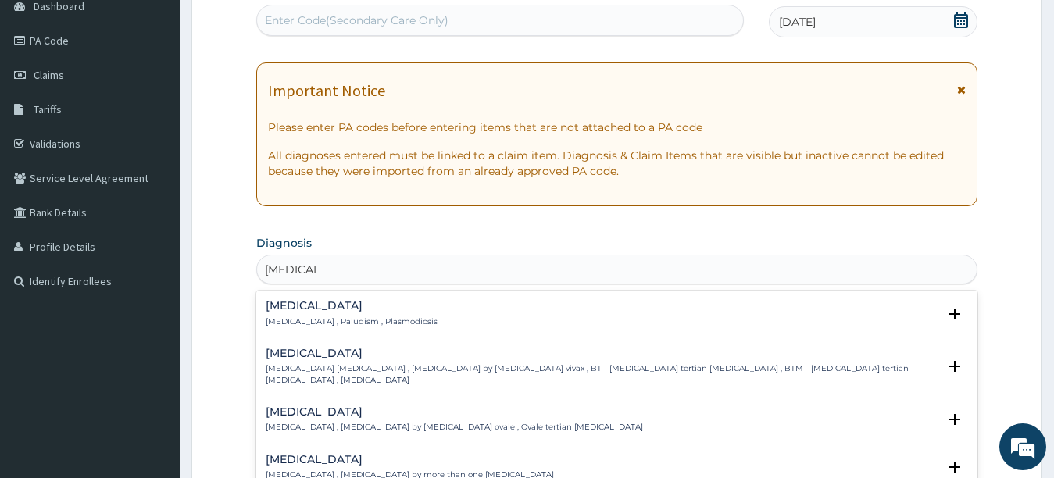
click at [276, 305] on h4 "Malaria" at bounding box center [352, 306] width 172 height 12
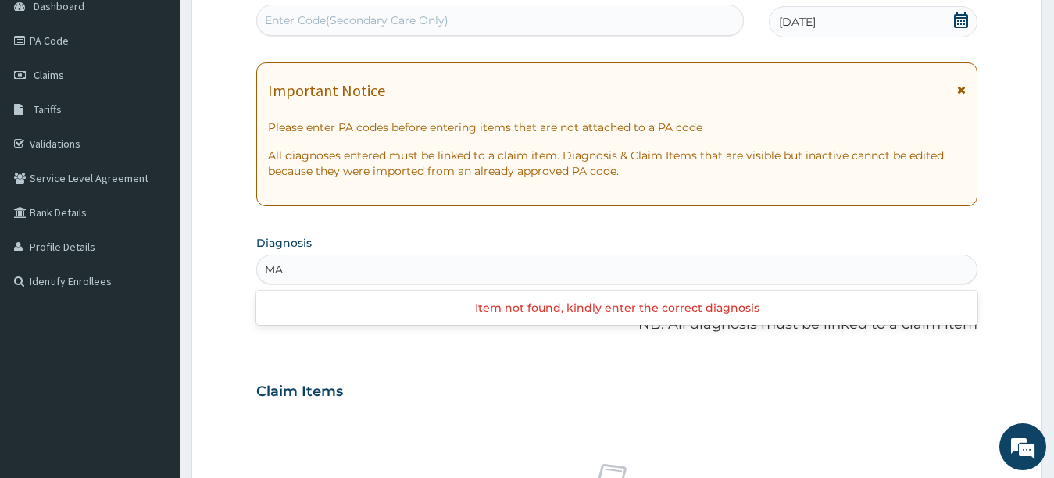
type input "M"
type input "BON"
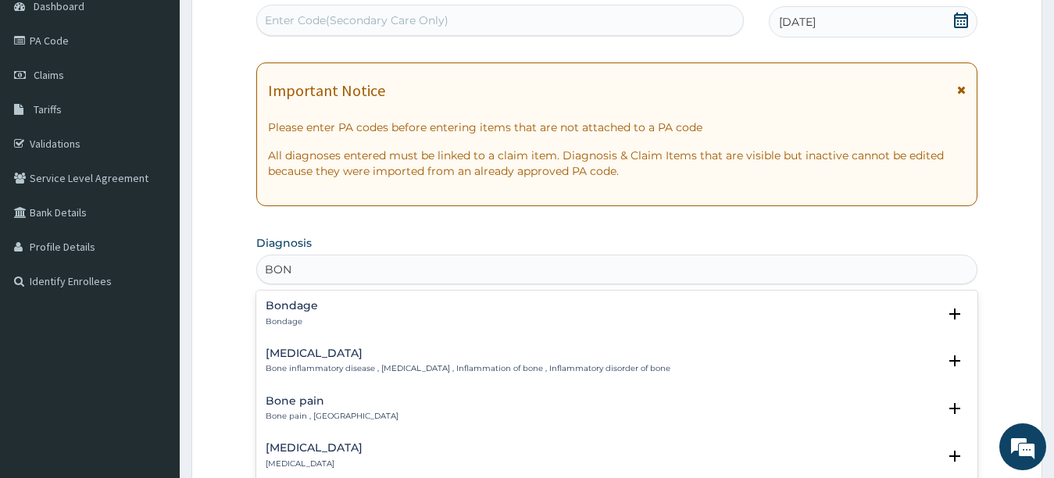
click at [335, 366] on p "Bone inflammatory disease , Osteitis , Inflammation of bone , Inflammatory diso…" at bounding box center [468, 368] width 405 height 11
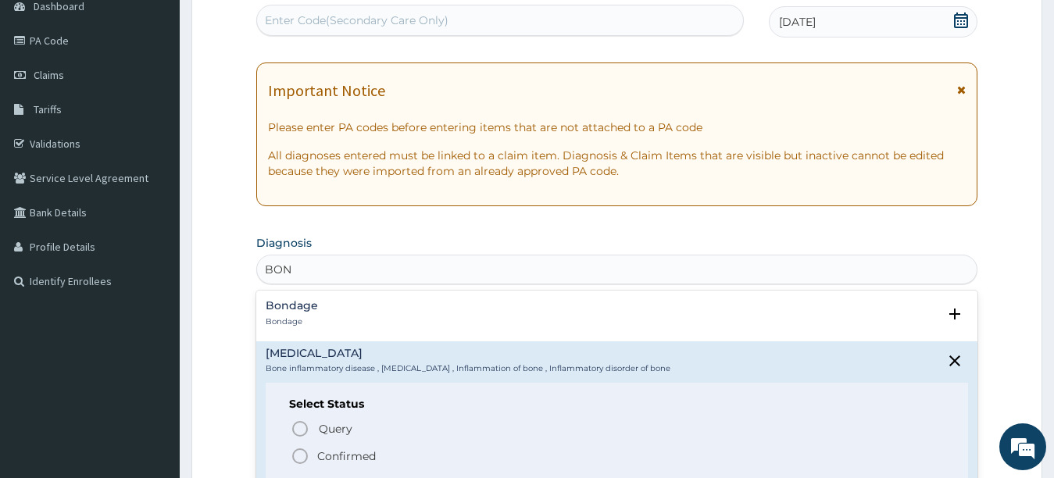
click at [298, 453] on icon "status option filled" at bounding box center [300, 456] width 19 height 19
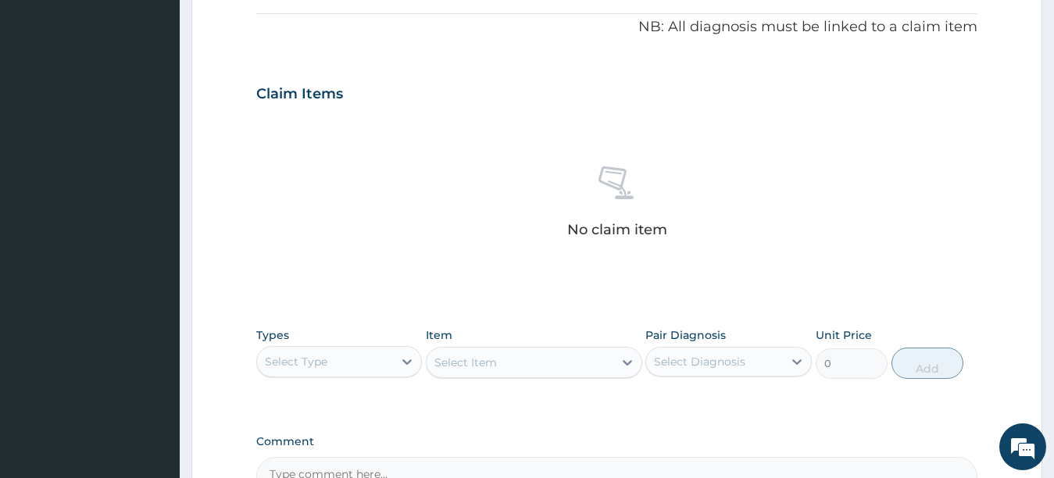
scroll to position [508, 0]
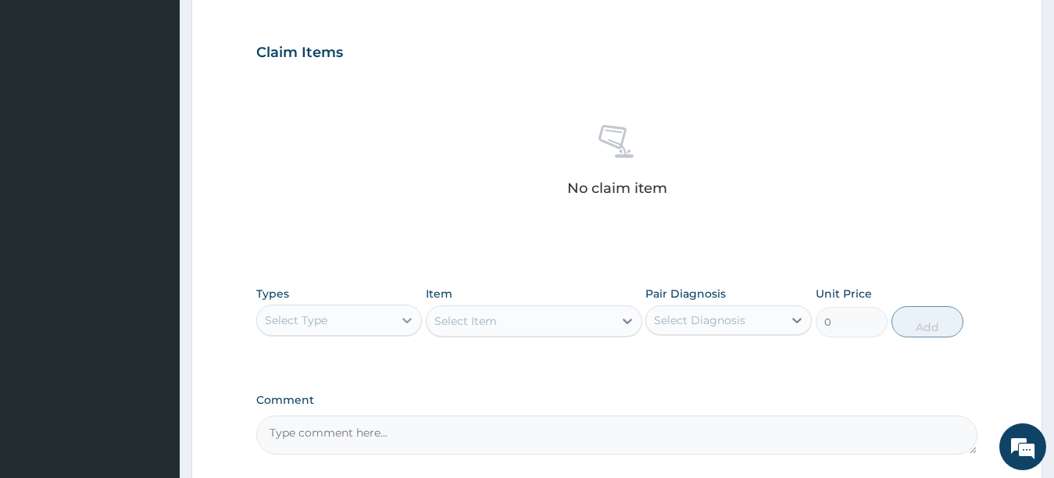
click at [403, 320] on icon at bounding box center [407, 320] width 16 height 16
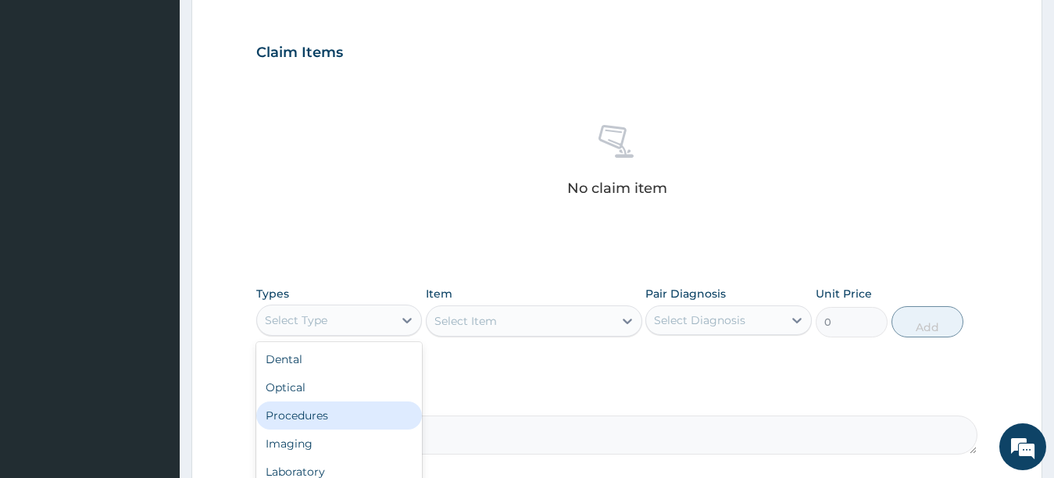
click at [367, 413] on div "Procedures" at bounding box center [339, 415] width 166 height 28
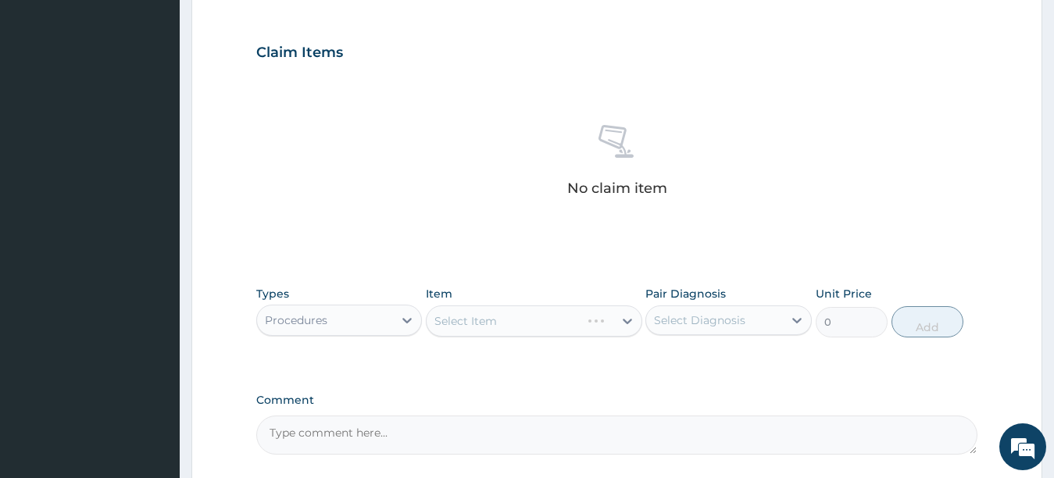
click at [626, 324] on div "Select Item" at bounding box center [534, 320] width 216 height 31
click at [626, 321] on div "Select Item" at bounding box center [534, 320] width 216 height 31
click at [797, 318] on icon at bounding box center [797, 320] width 16 height 16
click at [659, 358] on input "checkbox" at bounding box center [659, 359] width 10 height 10
checkbox input "true"
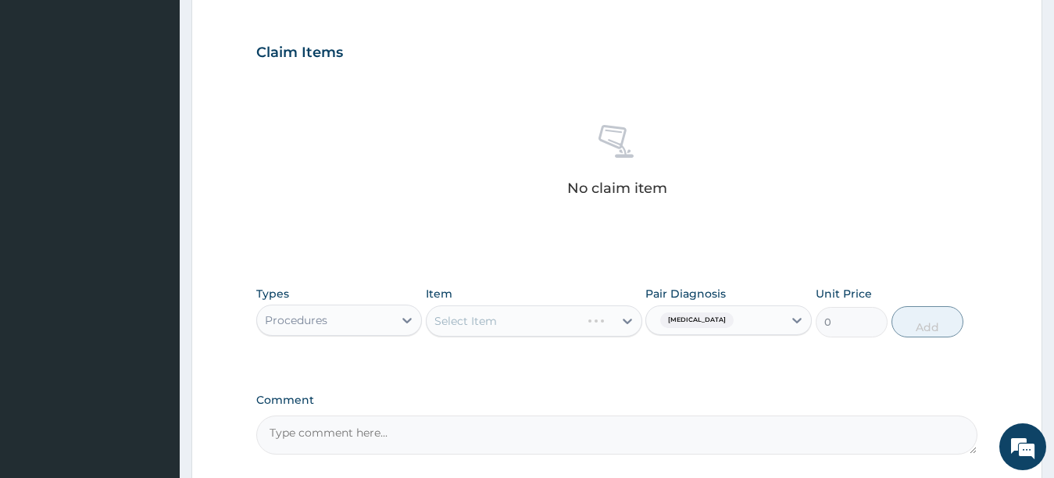
click at [627, 319] on div "Select Item" at bounding box center [534, 320] width 216 height 31
click at [625, 325] on icon at bounding box center [627, 321] width 16 height 16
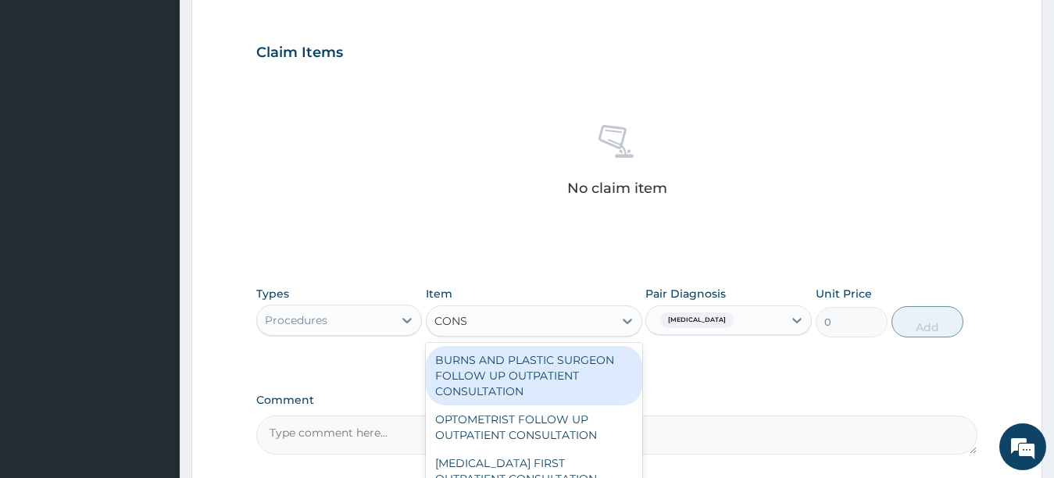
type input "CONSU"
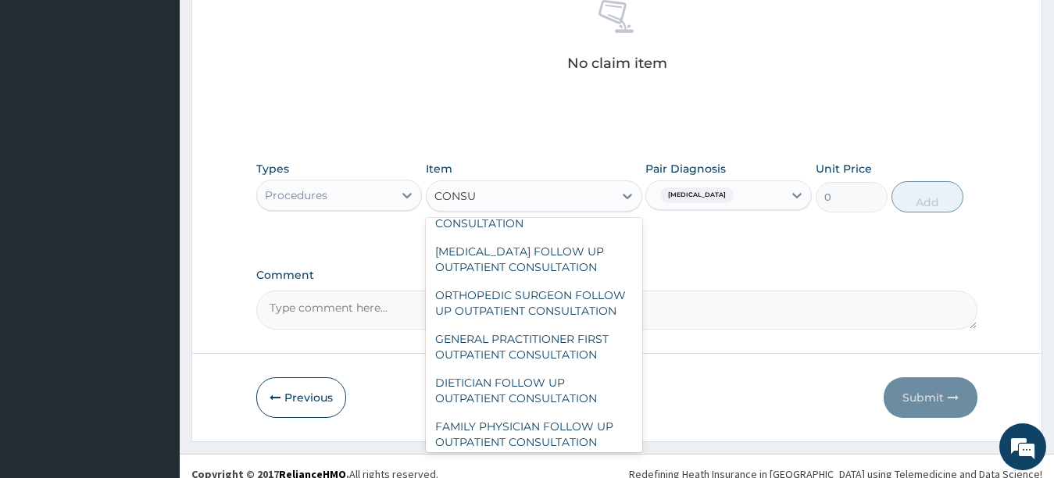
scroll to position [1437, 0]
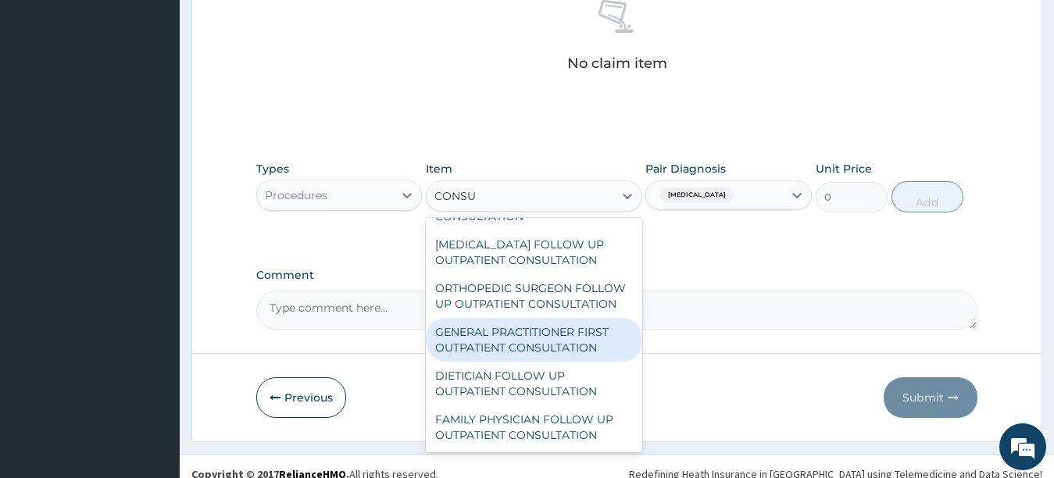
click at [588, 362] on div "GENERAL PRACTITIONER FIRST OUTPATIENT CONSULTATION" at bounding box center [534, 340] width 216 height 44
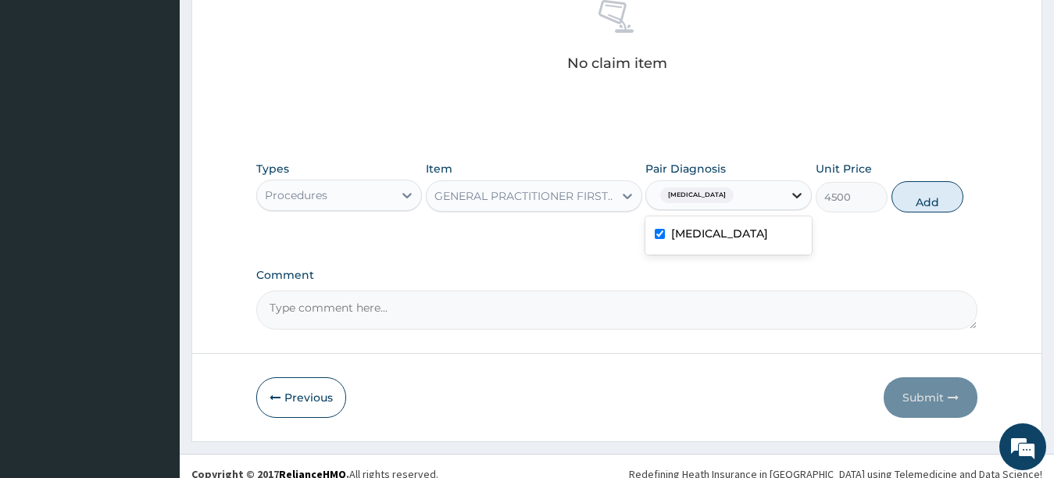
click at [796, 198] on icon at bounding box center [796, 195] width 9 height 5
click at [908, 198] on button "Add" at bounding box center [927, 196] width 72 height 31
type input "0"
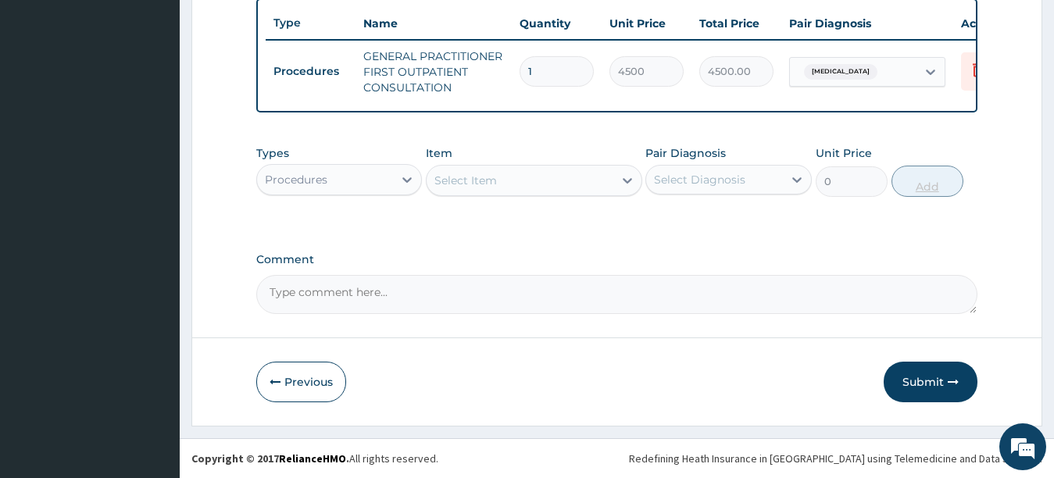
scroll to position [596, 0]
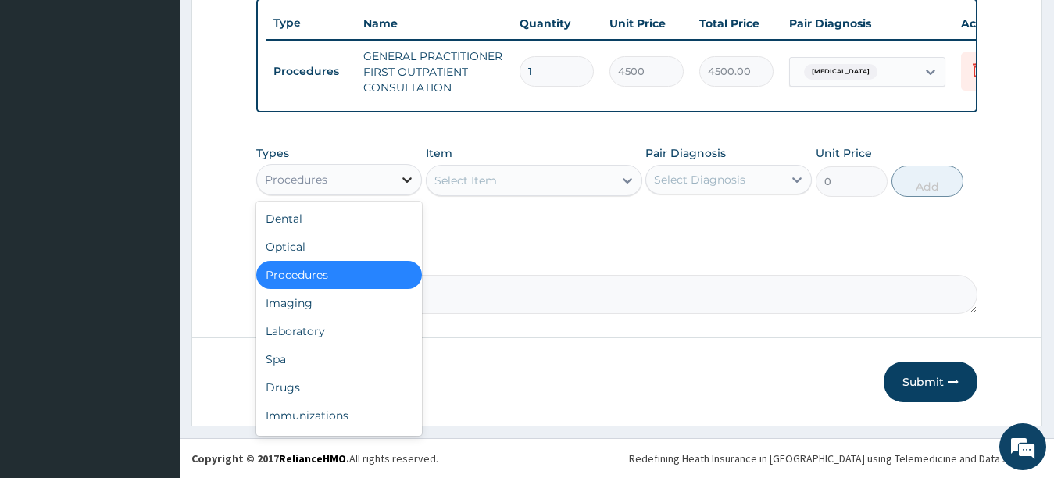
click at [409, 177] on icon at bounding box center [407, 180] width 16 height 16
click at [322, 383] on div "Drugs" at bounding box center [339, 387] width 166 height 28
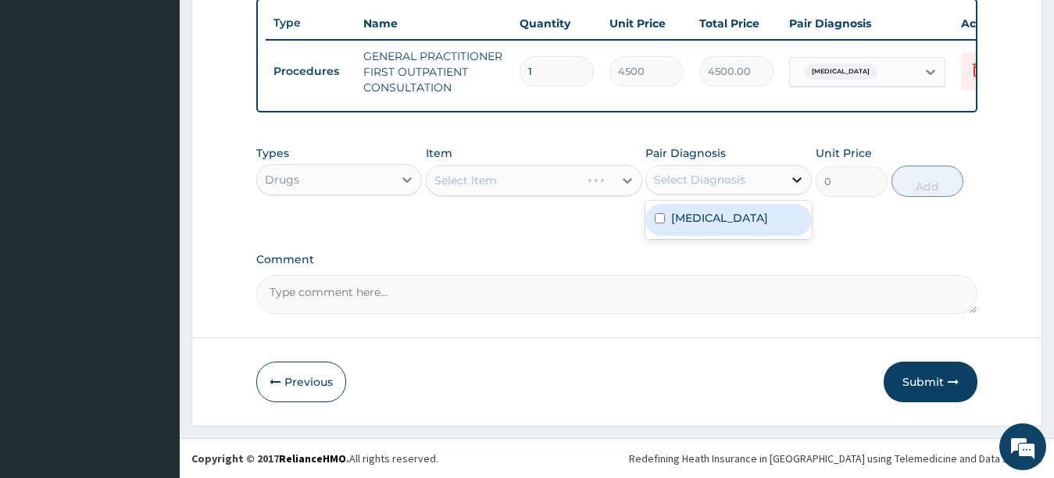
click at [794, 181] on icon at bounding box center [797, 180] width 16 height 16
click at [659, 221] on input "checkbox" at bounding box center [659, 218] width 10 height 10
checkbox input "true"
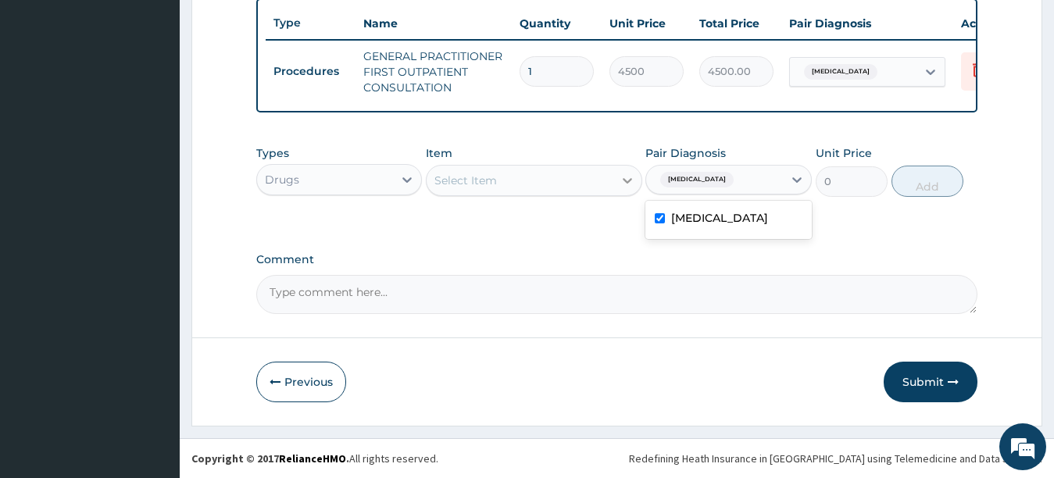
click at [629, 180] on icon at bounding box center [626, 180] width 9 height 5
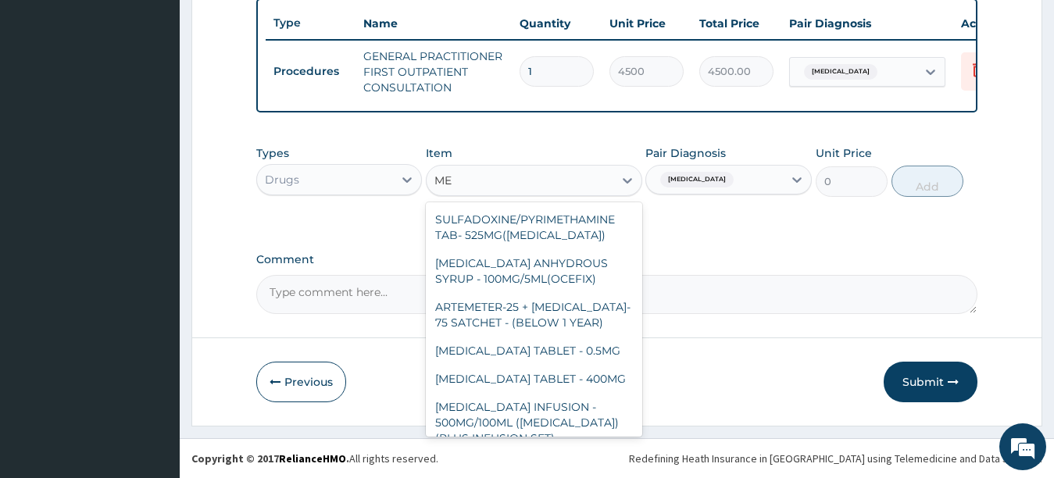
type input "M"
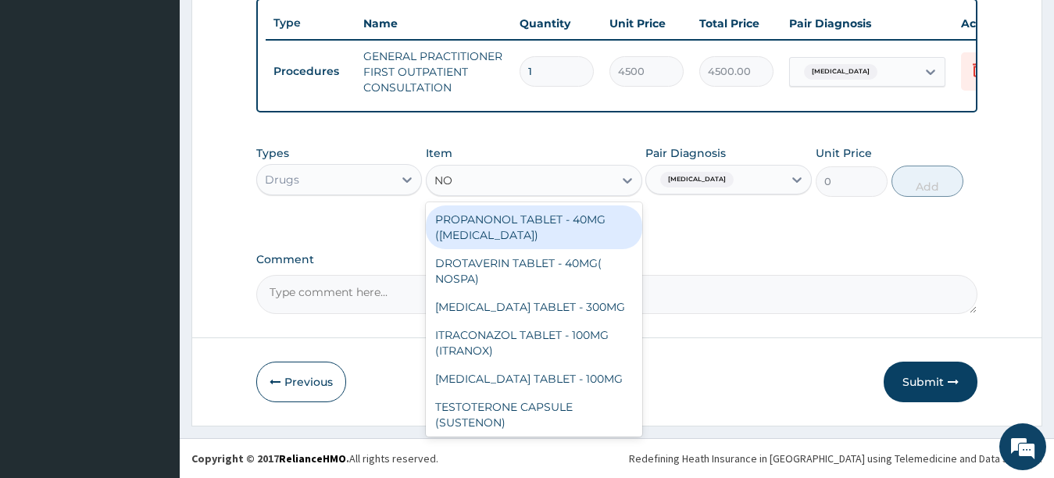
type input "N"
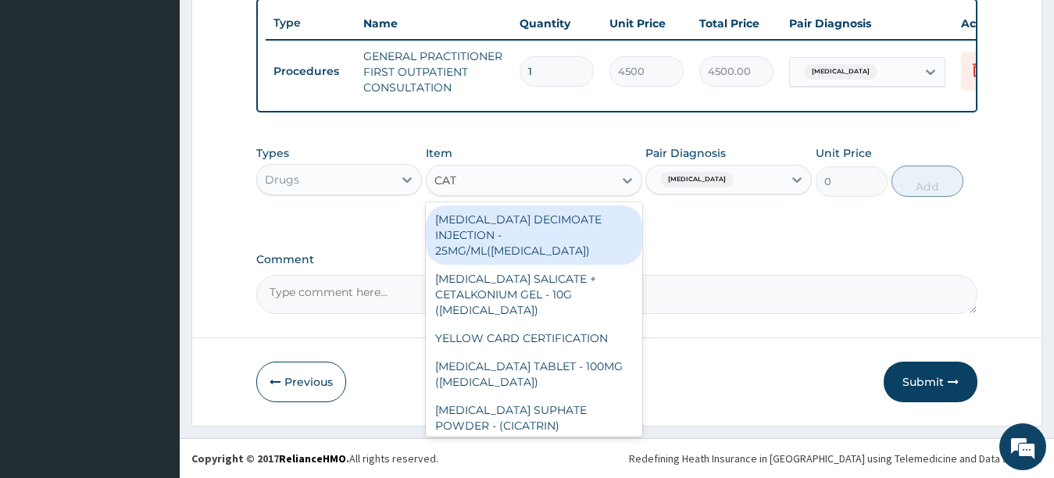
type input "CATA"
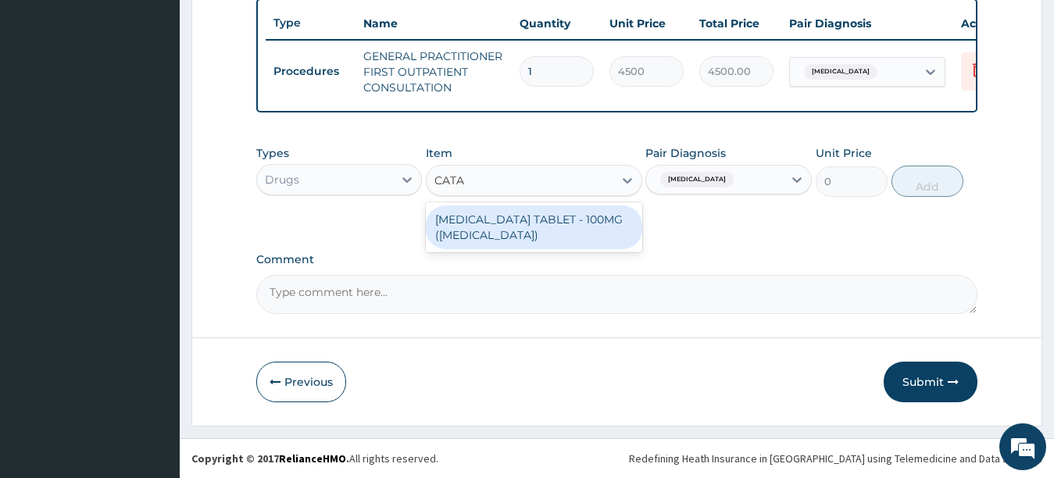
click at [476, 229] on div "DICLOFENAC TABLET - 100MG (CATAFLAM)" at bounding box center [534, 227] width 216 height 44
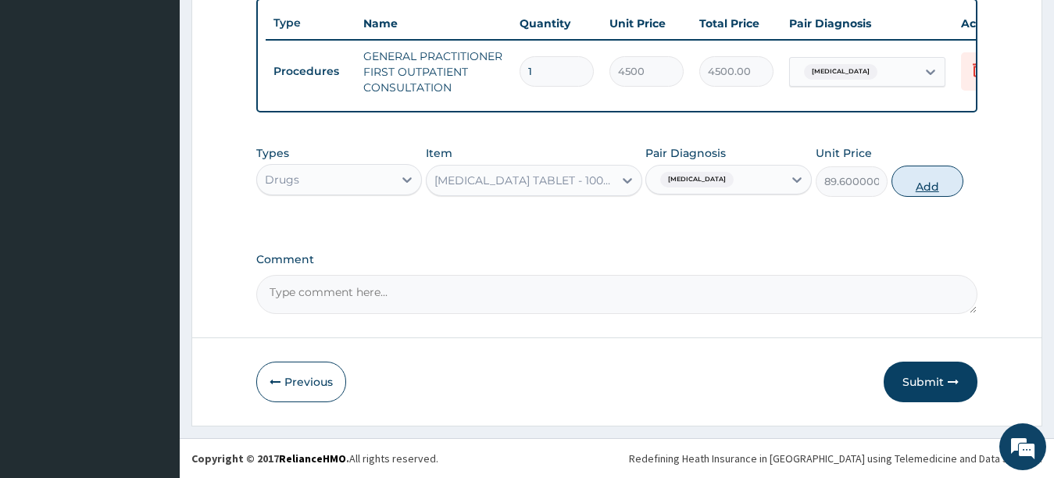
click at [919, 184] on button "Add" at bounding box center [927, 181] width 72 height 31
type input "0"
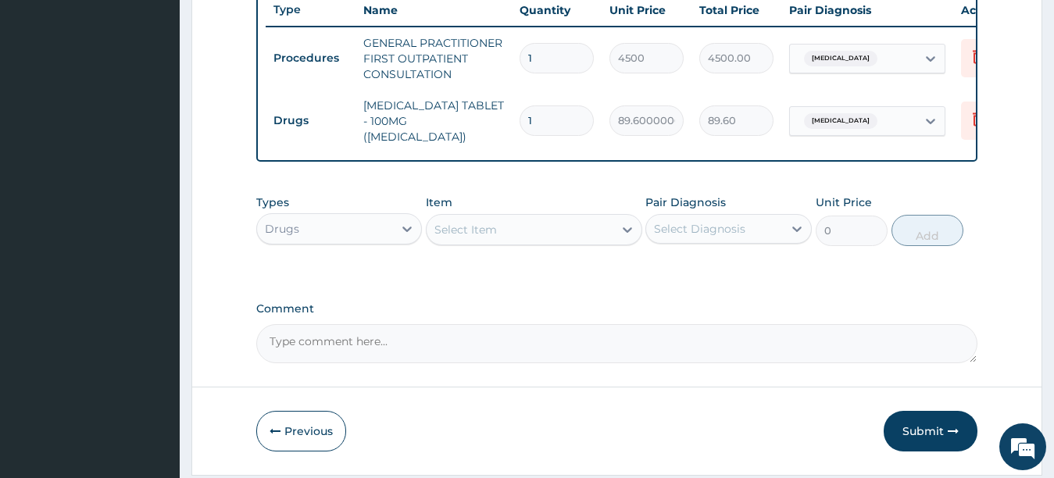
type input "10"
type input "896.00"
type input "10"
click at [626, 233] on icon at bounding box center [626, 229] width 9 height 5
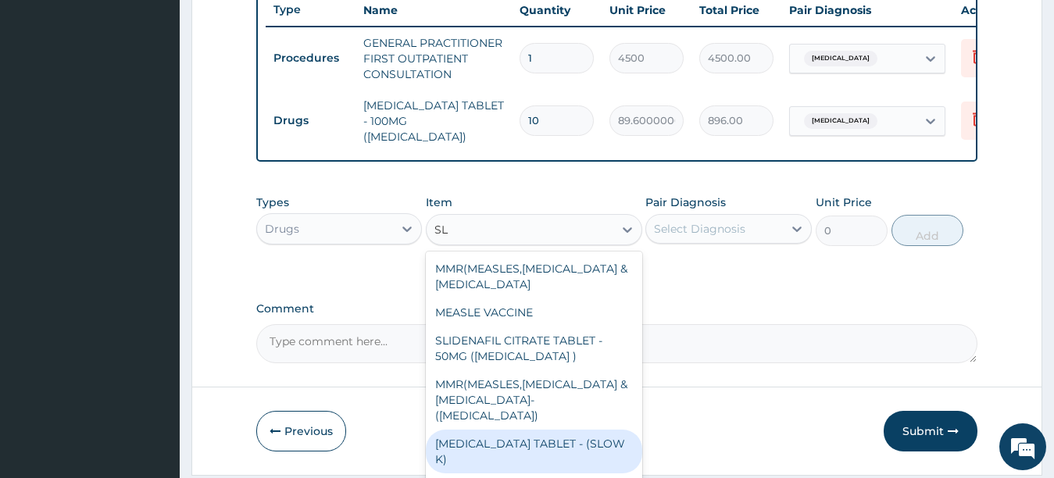
type input "S"
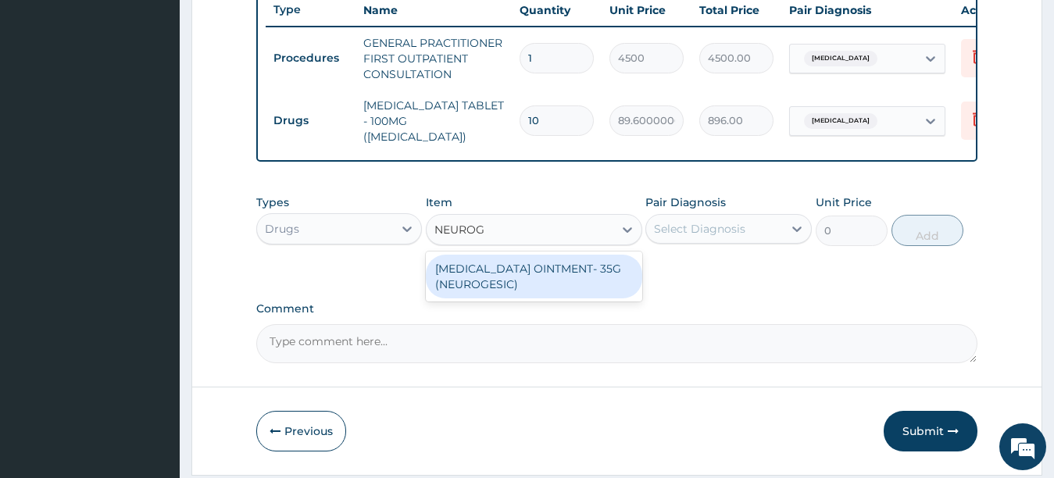
type input "NEUROGE"
click at [475, 268] on div "METHYL SALICYLATE OINTMENT- 35G (NEUROGESIC)" at bounding box center [534, 277] width 216 height 44
type input "1600"
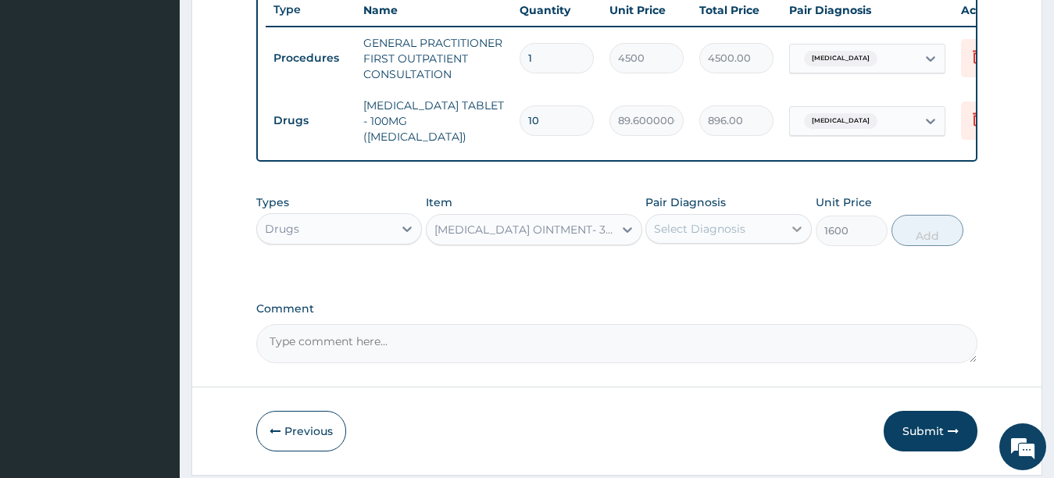
click at [796, 232] on icon at bounding box center [797, 229] width 16 height 16
click at [662, 272] on input "checkbox" at bounding box center [659, 267] width 10 height 10
checkbox input "true"
click at [933, 235] on button "Add" at bounding box center [927, 230] width 72 height 31
type input "0"
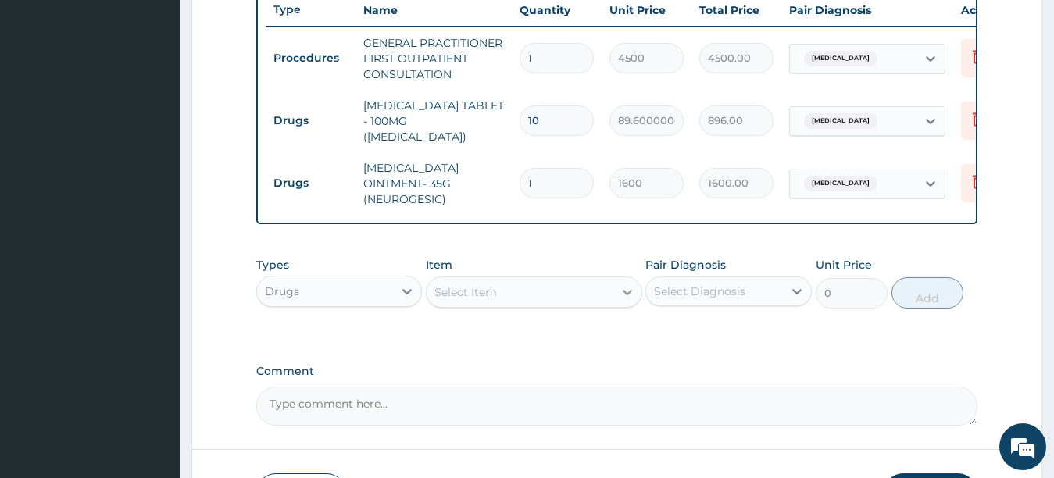
click at [629, 300] on icon at bounding box center [627, 292] width 16 height 16
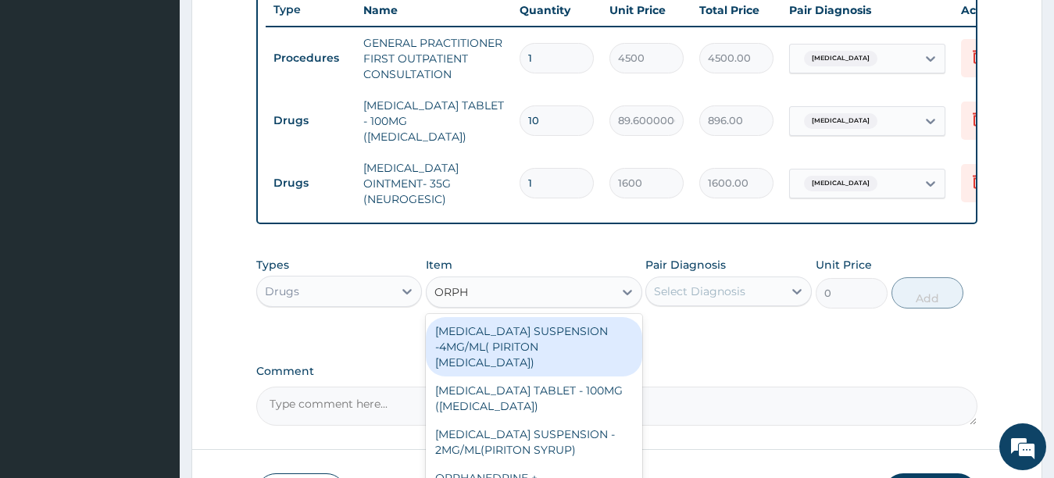
type input "ORPHE"
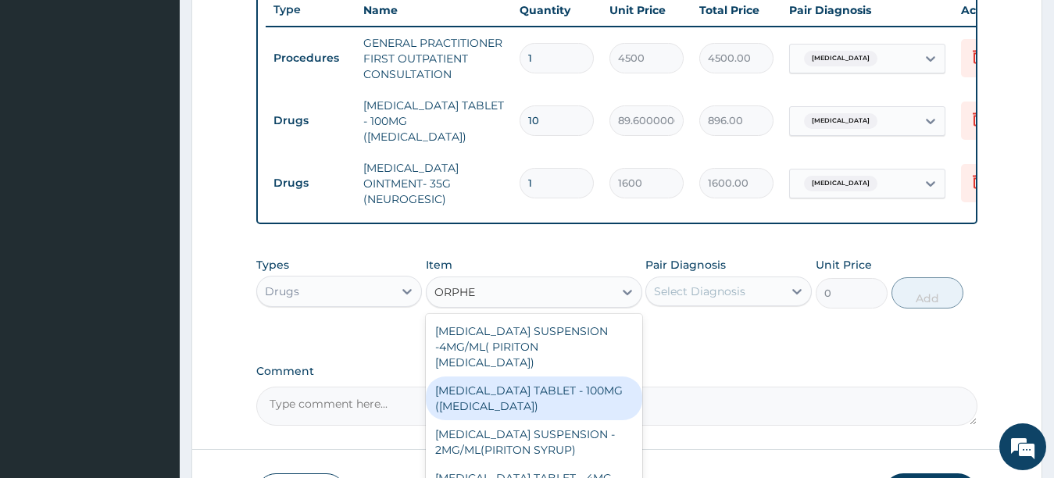
click at [497, 396] on div "ORPHENADRINE CITRATE TABLET - 100MG (NORFLEX)" at bounding box center [534, 398] width 216 height 44
type input "192"
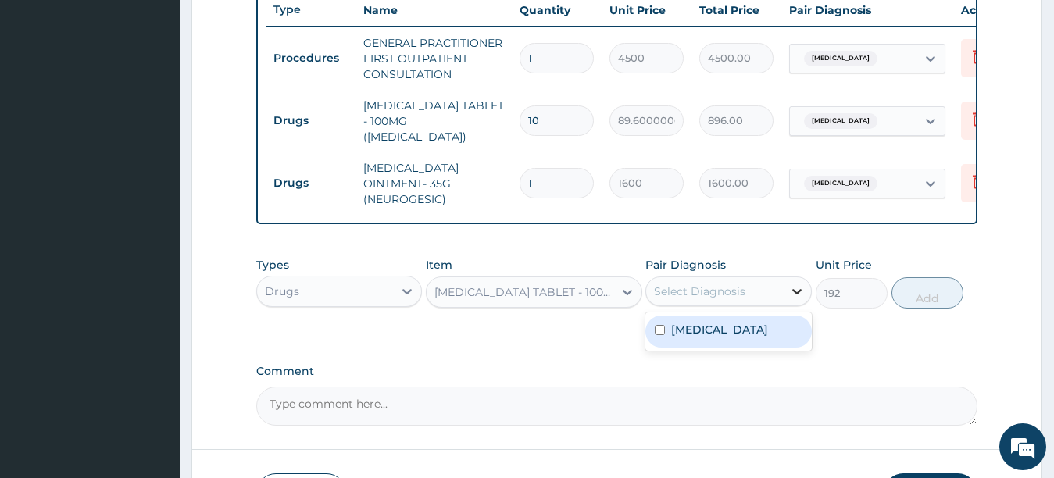
click at [795, 295] on icon at bounding box center [797, 291] width 16 height 16
click at [658, 333] on input "checkbox" at bounding box center [659, 330] width 10 height 10
checkbox input "true"
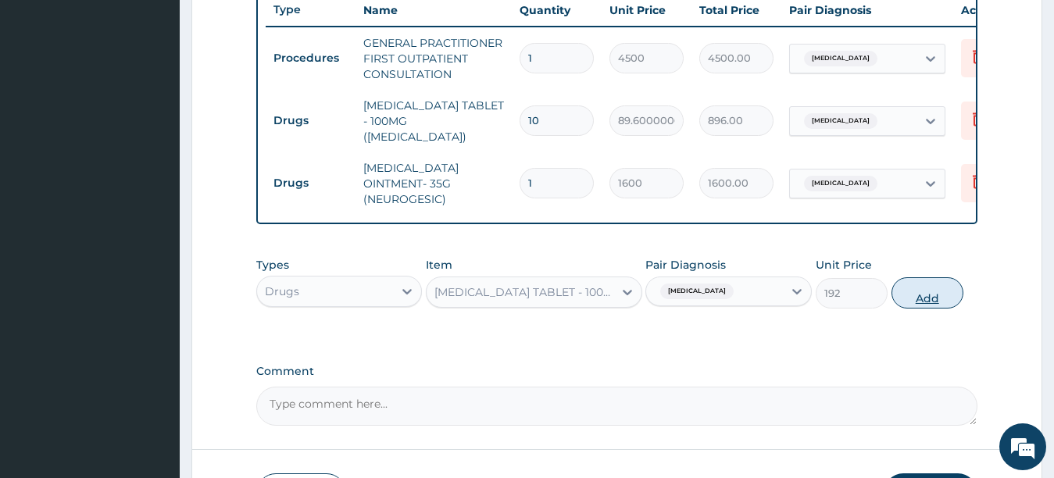
click at [936, 296] on button "Add" at bounding box center [927, 292] width 72 height 31
type input "0"
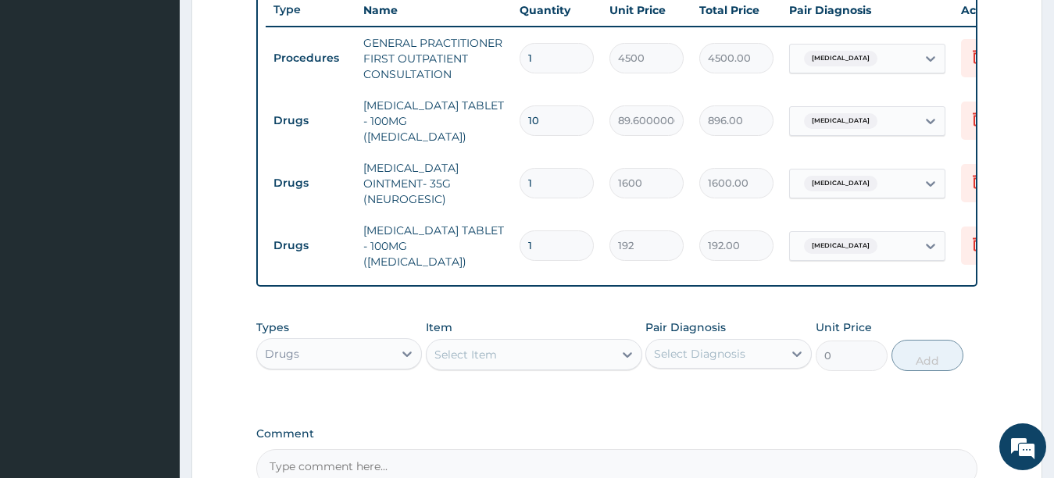
type input "10"
type input "1920.00"
type input "10"
click at [969, 115] on icon at bounding box center [977, 118] width 19 height 19
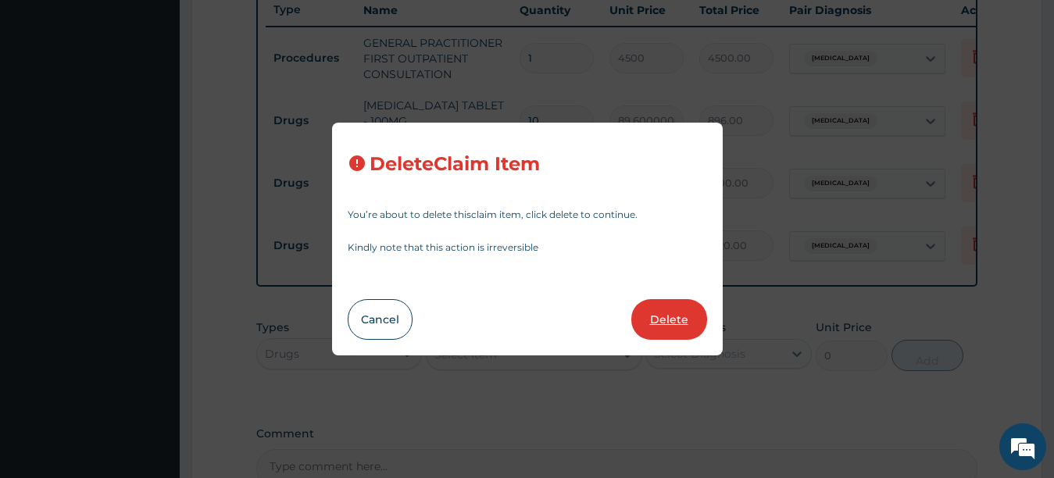
click at [676, 316] on button "Delete" at bounding box center [669, 319] width 76 height 41
type input "1"
type input "1600"
type input "1600.00"
type input "10"
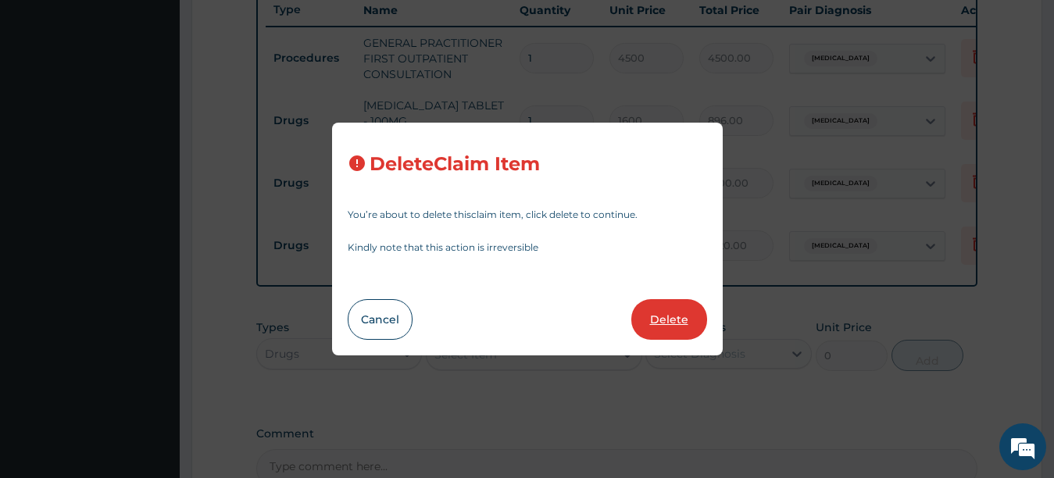
type input "192"
type input "1920.00"
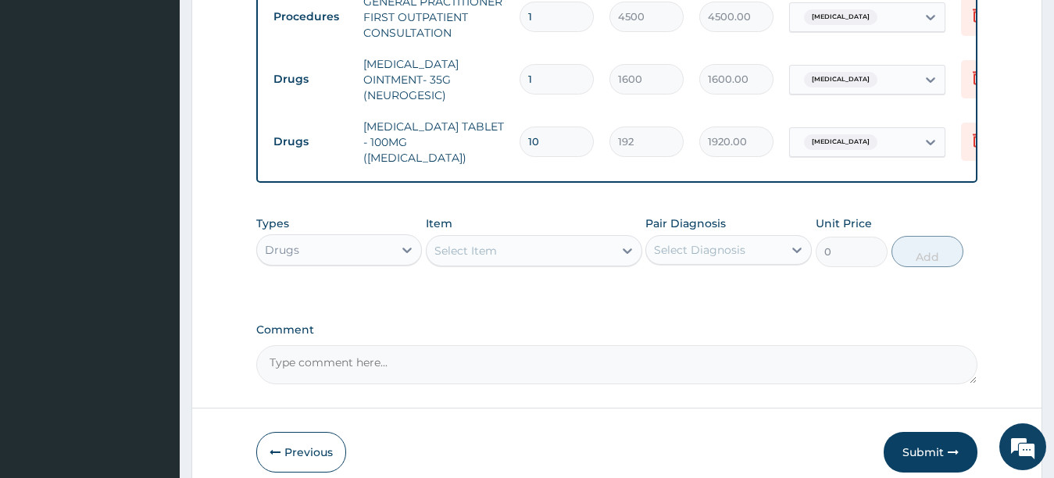
scroll to position [721, 0]
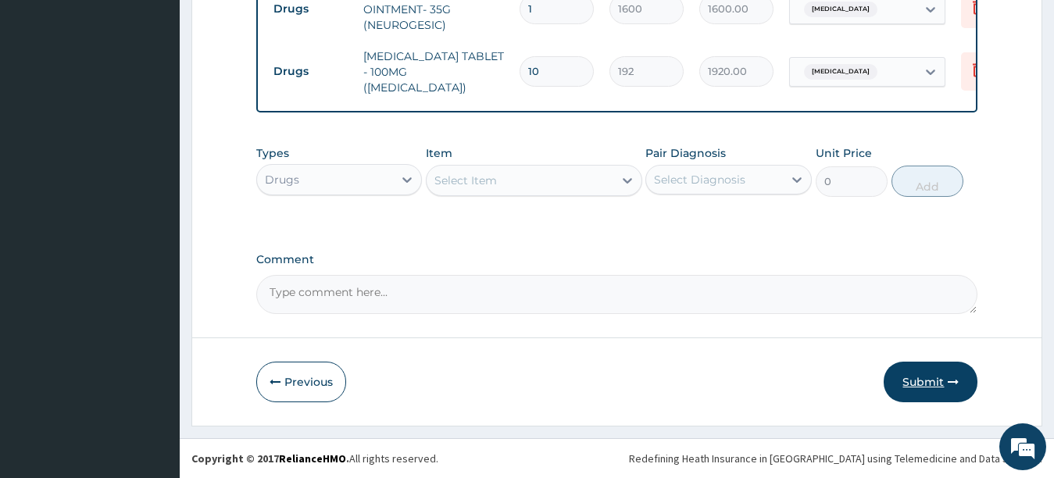
click at [920, 382] on button "Submit" at bounding box center [930, 382] width 94 height 41
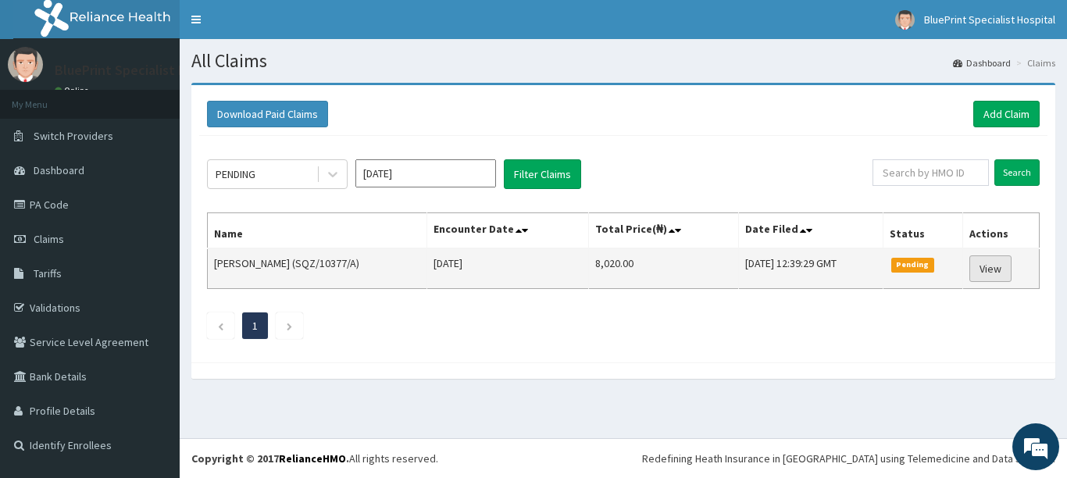
click at [986, 266] on link "View" at bounding box center [990, 268] width 42 height 27
